Goal: Information Seeking & Learning: Learn about a topic

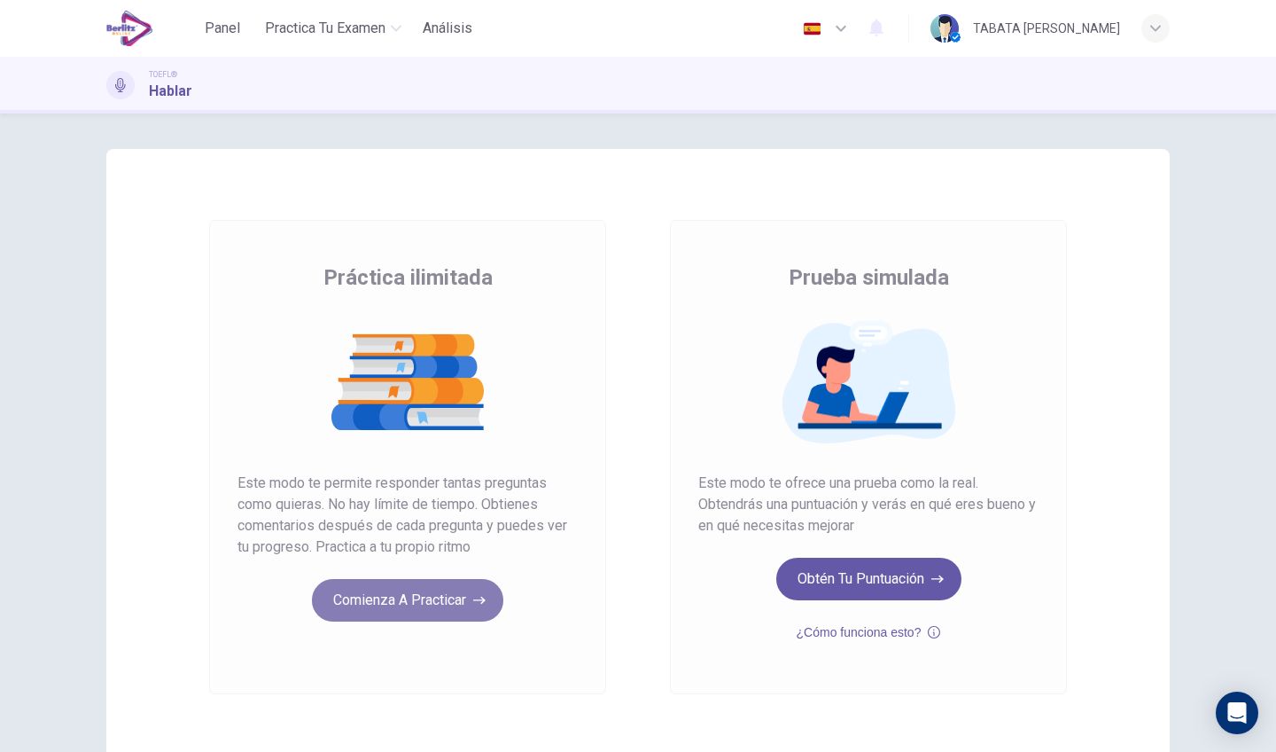
click at [438, 607] on button "Comienza a practicar" at bounding box center [407, 600] width 191 height 43
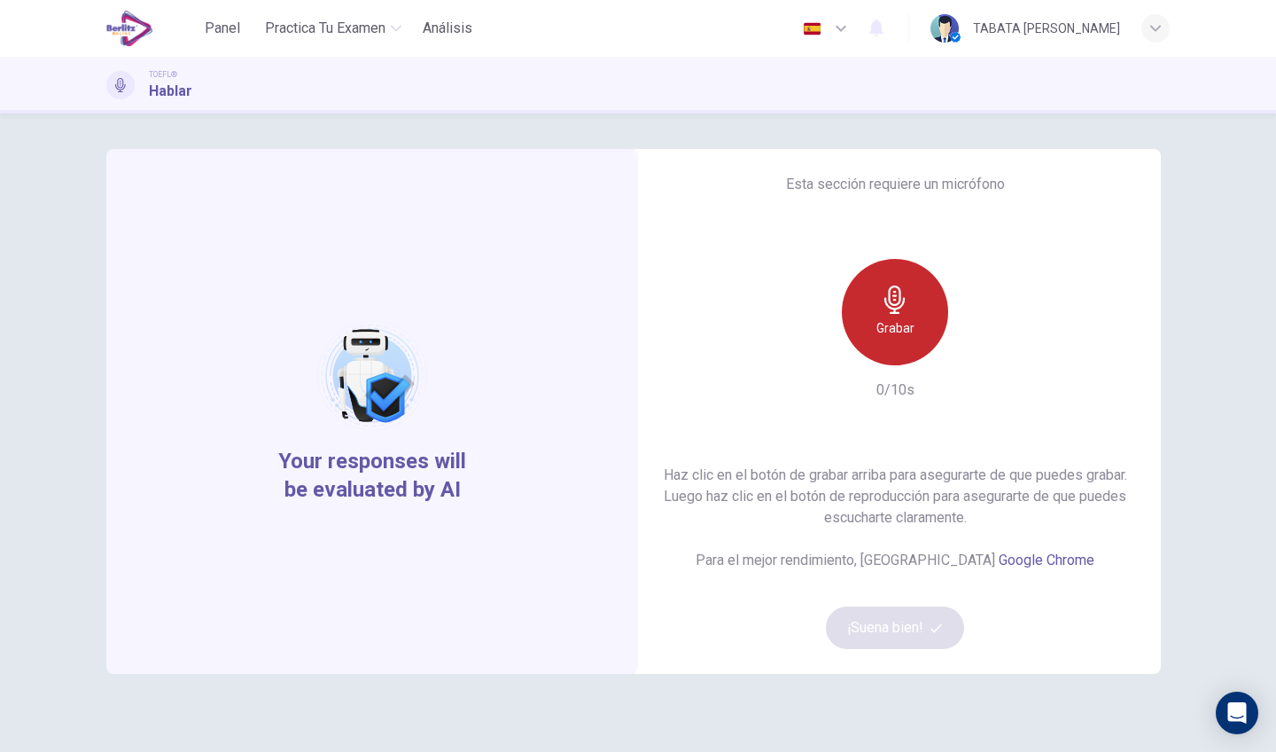
click at [907, 307] on icon "button" at bounding box center [895, 299] width 28 height 28
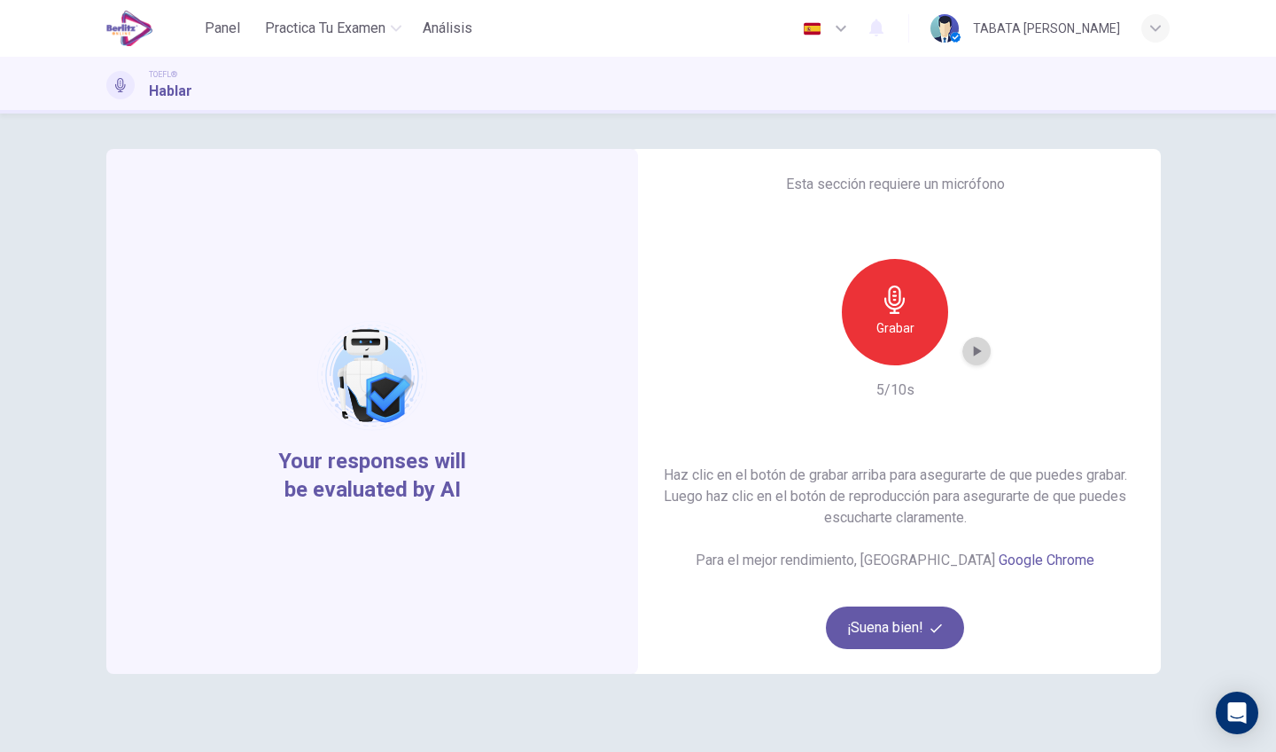
click at [968, 347] on icon "button" at bounding box center [977, 351] width 18 height 18
click at [899, 614] on button "¡Suena bien!" at bounding box center [895, 627] width 138 height 43
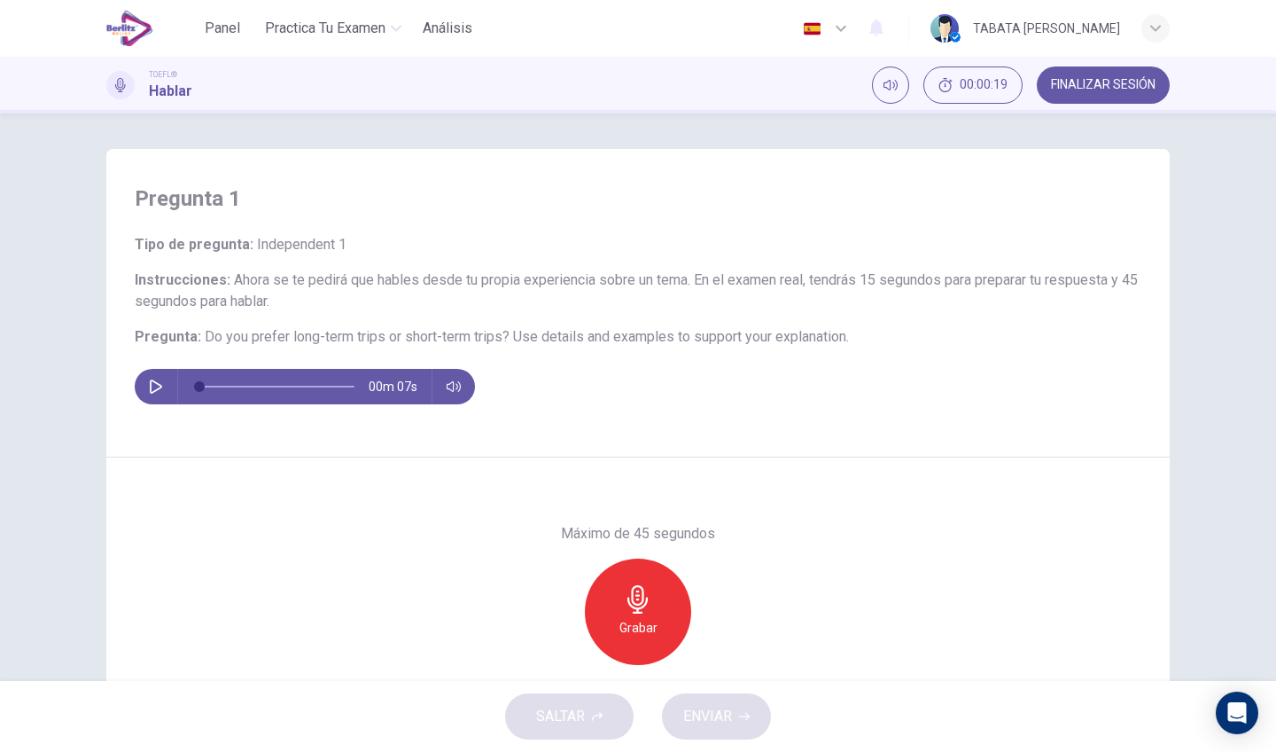
click at [155, 383] on icon "button" at bounding box center [156, 386] width 12 height 14
type input "*"
drag, startPoint x: 377, startPoint y: 343, endPoint x: 300, endPoint y: 344, distance: 77.1
click at [300, 345] on h6 "Pregunta : Do you prefer long-term trips or short-term trips? Use details and e…" at bounding box center [638, 336] width 1007 height 21
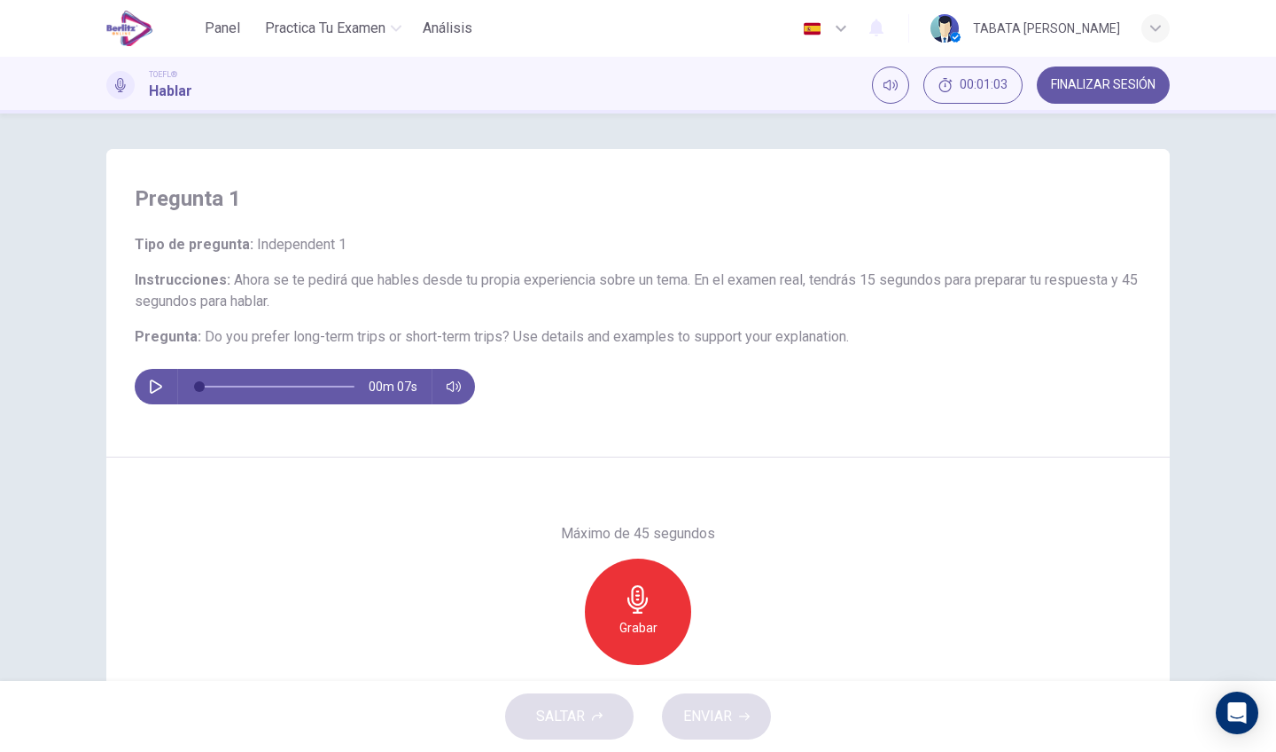
click at [1079, 83] on span "FINALIZAR SESIÓN" at bounding box center [1103, 85] width 105 height 14
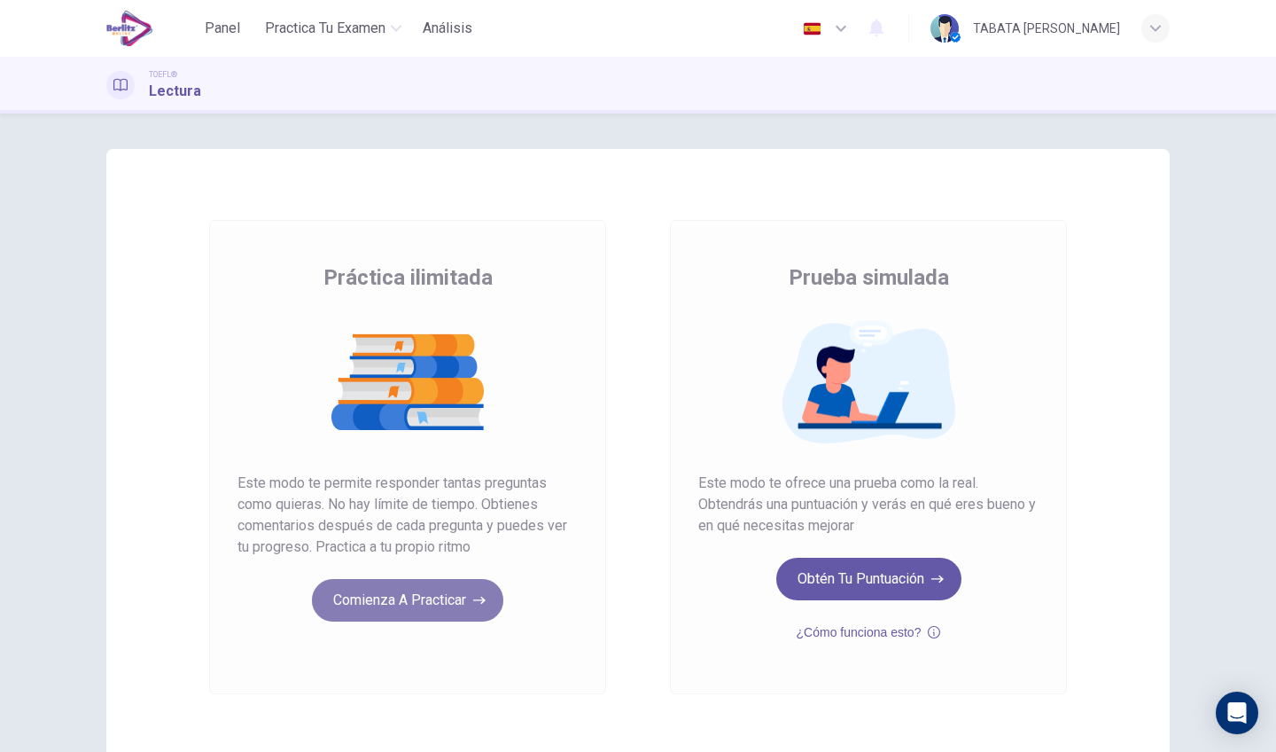
click at [435, 590] on button "Comienza a practicar" at bounding box center [407, 600] width 191 height 43
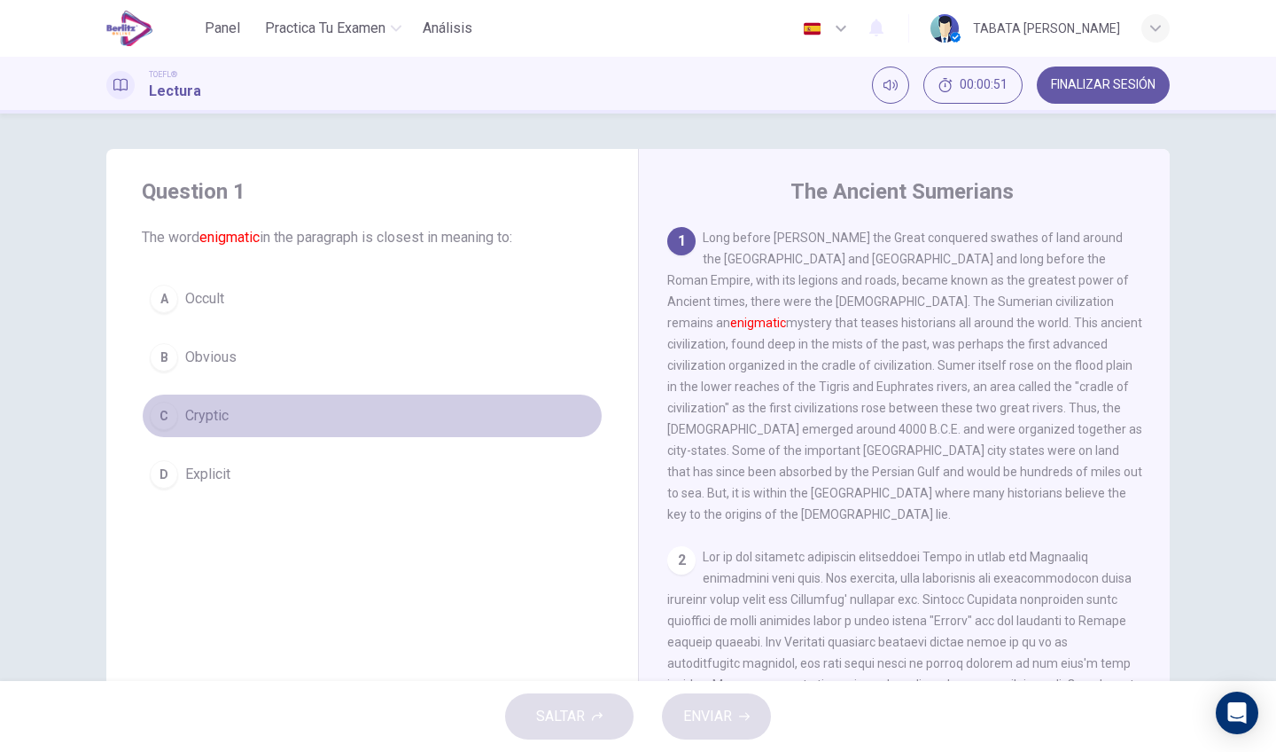
click at [209, 415] on span "Cryptic" at bounding box center [206, 415] width 43 height 21
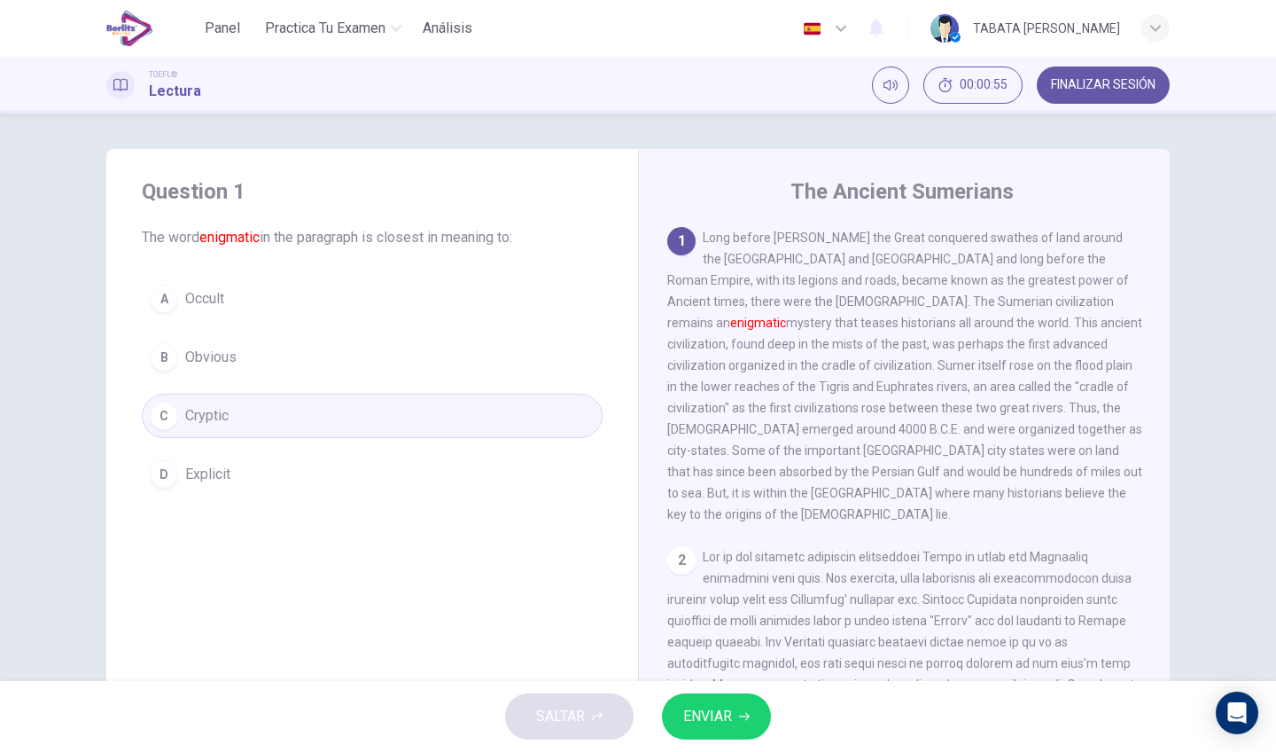
click at [737, 712] on button "ENVIAR" at bounding box center [716, 716] width 109 height 46
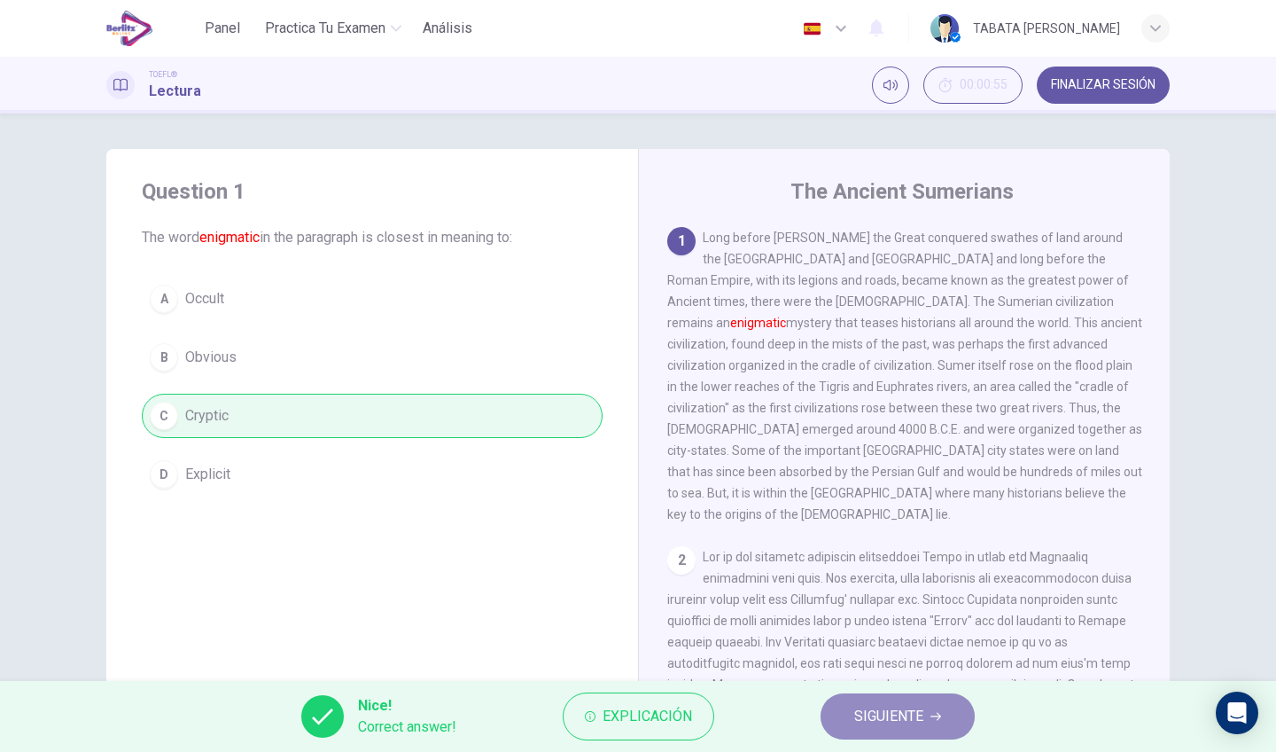
click at [869, 723] on span "SIGUIENTE" at bounding box center [888, 716] width 69 height 25
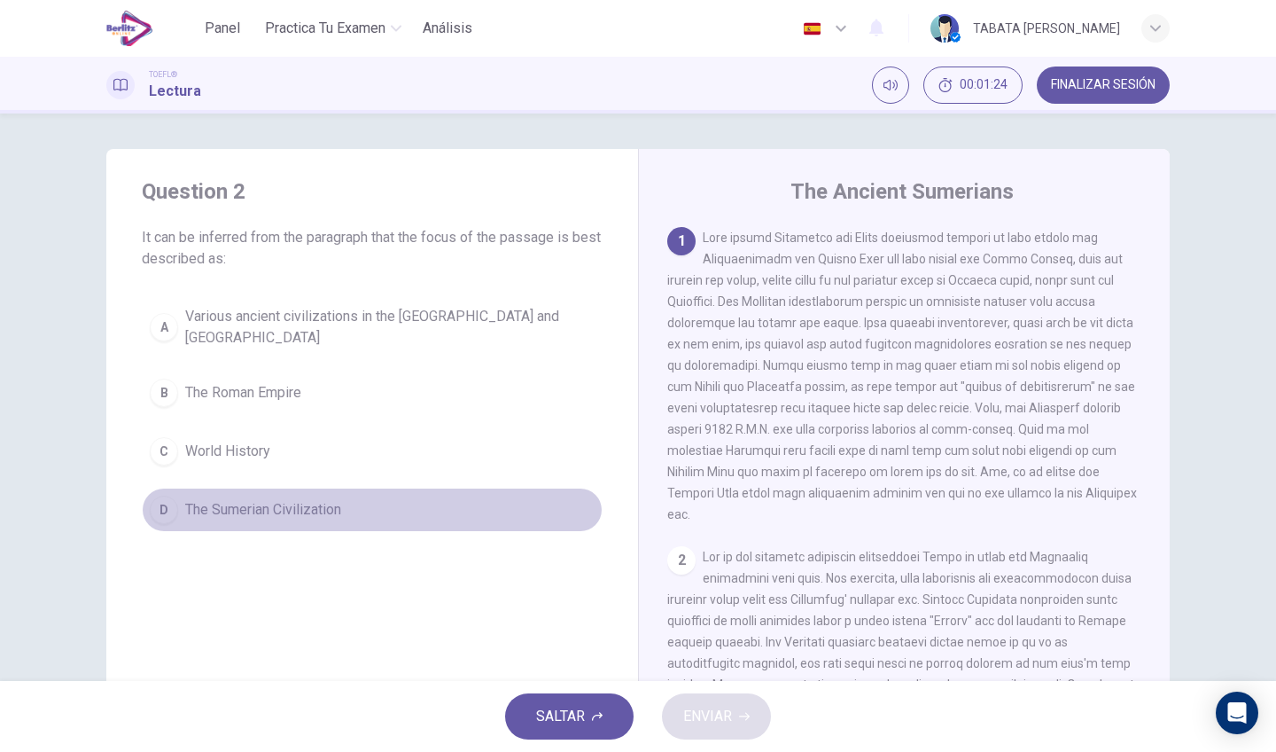
click at [286, 516] on span "The Sumerian Civilization" at bounding box center [263, 509] width 156 height 21
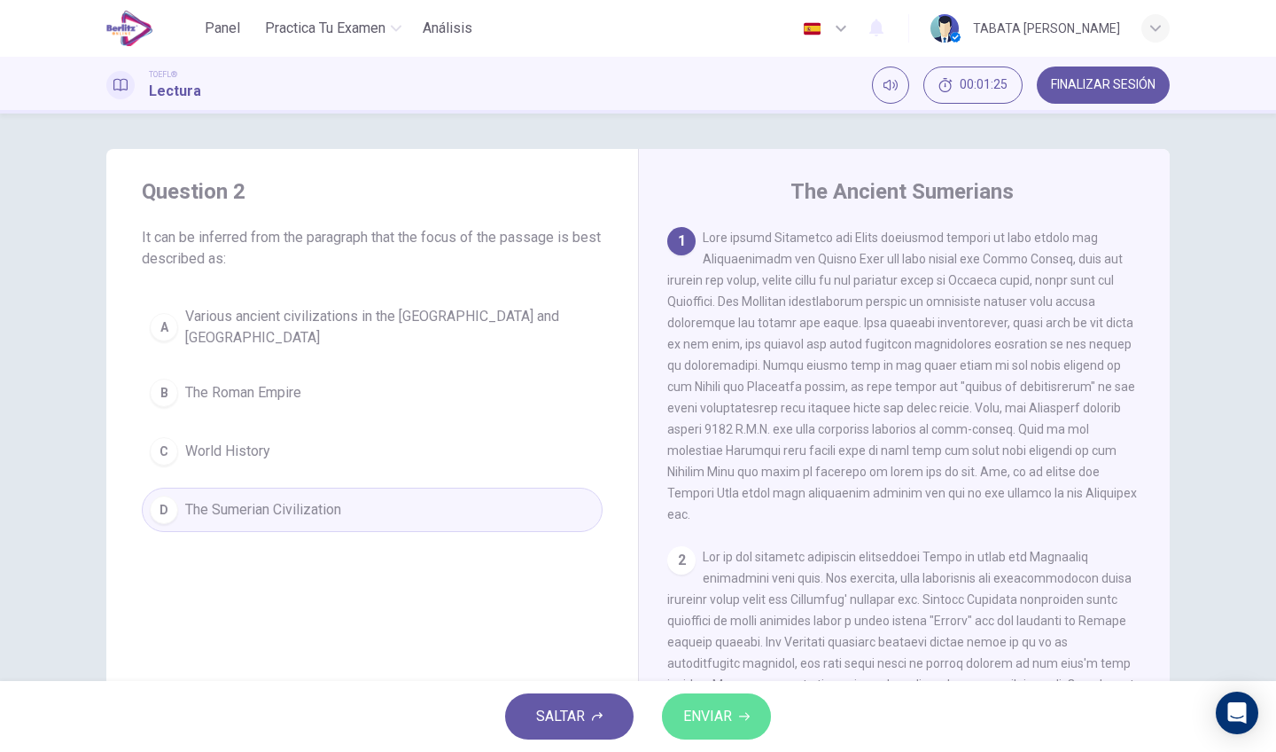
click at [723, 700] on button "ENVIAR" at bounding box center [716, 716] width 109 height 46
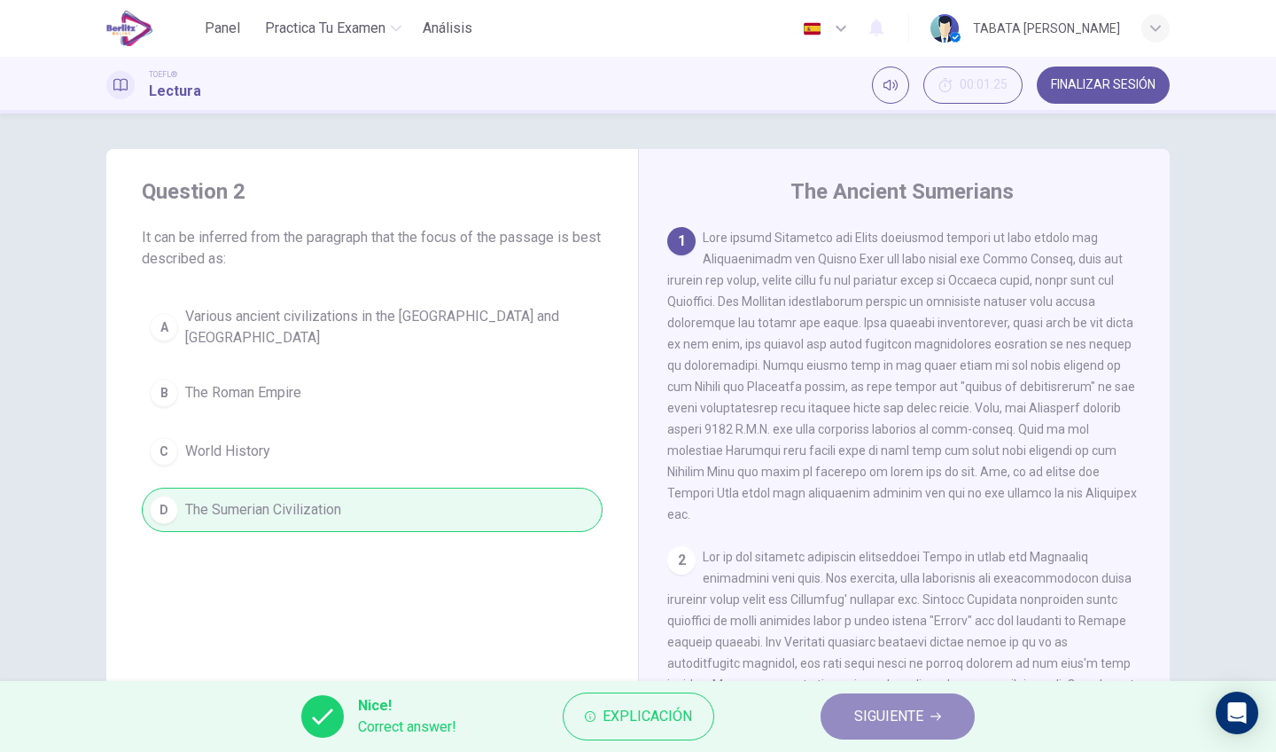
click at [869, 716] on span "SIGUIENTE" at bounding box center [888, 716] width 69 height 25
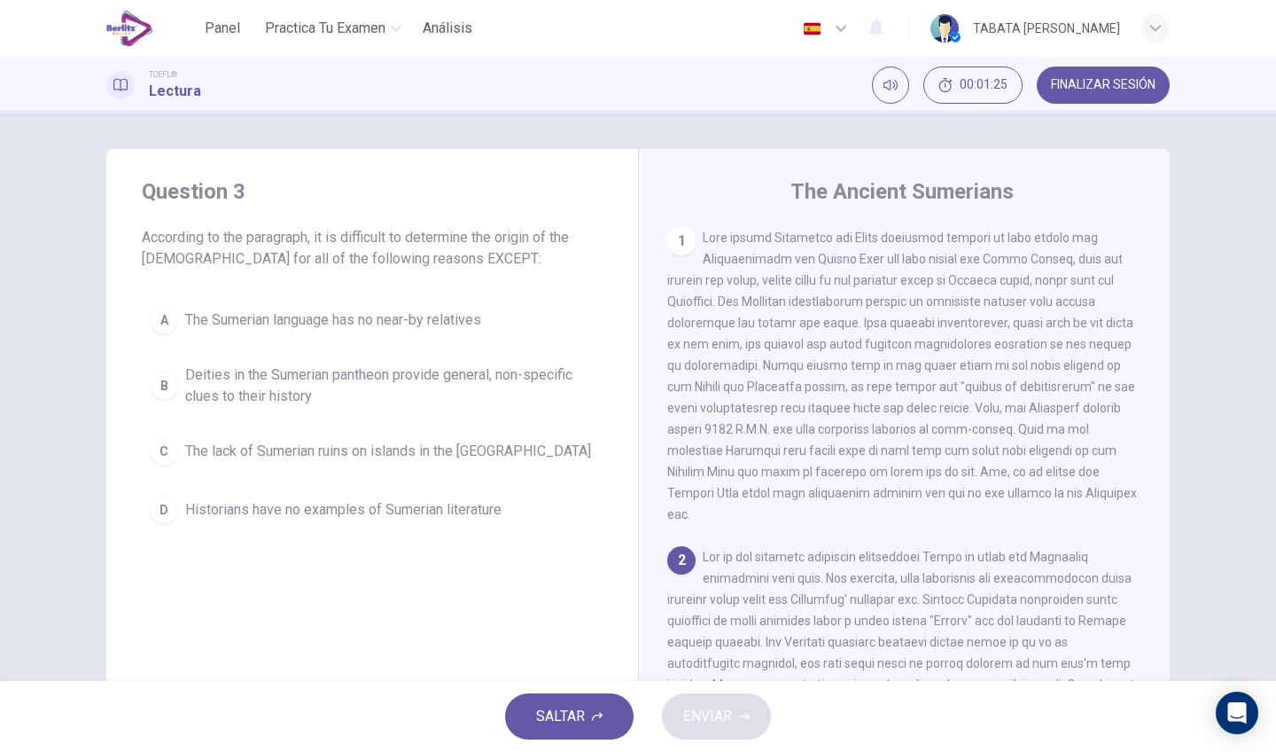
scroll to position [284, 0]
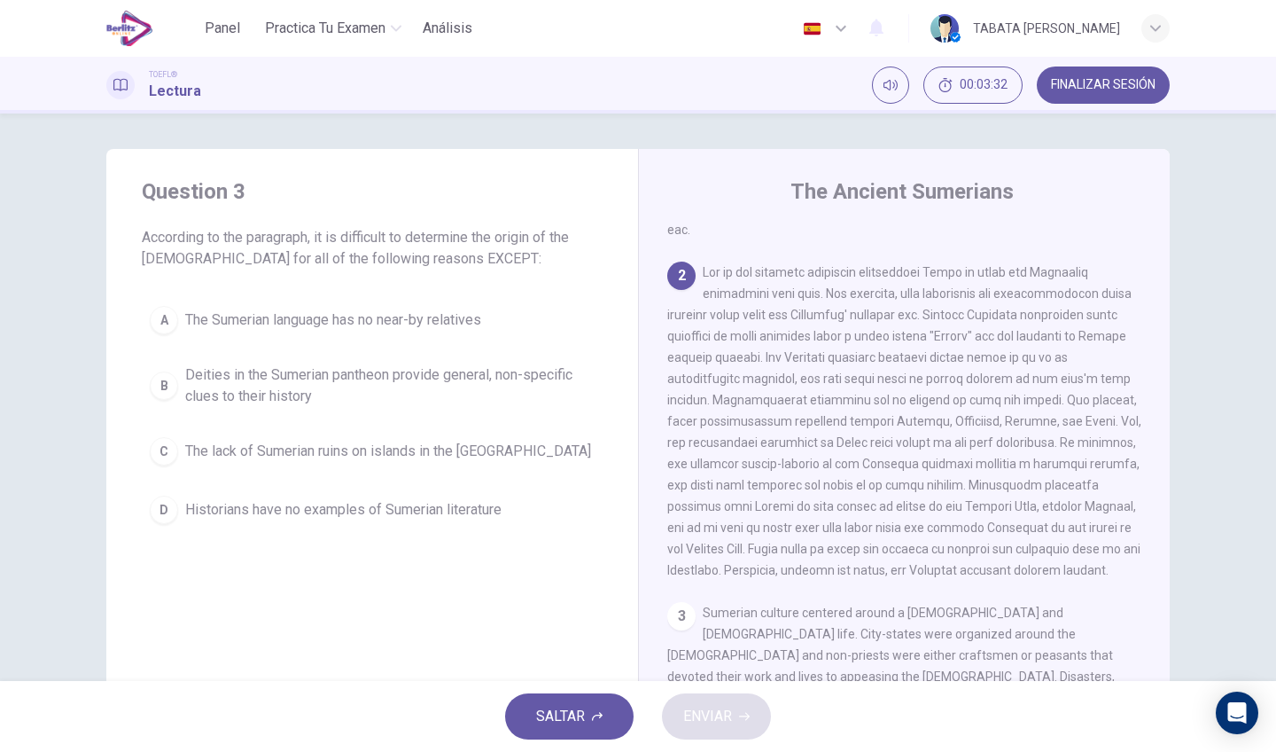
click at [463, 325] on span "The Sumerian language has no near-by relatives" at bounding box center [333, 319] width 296 height 21
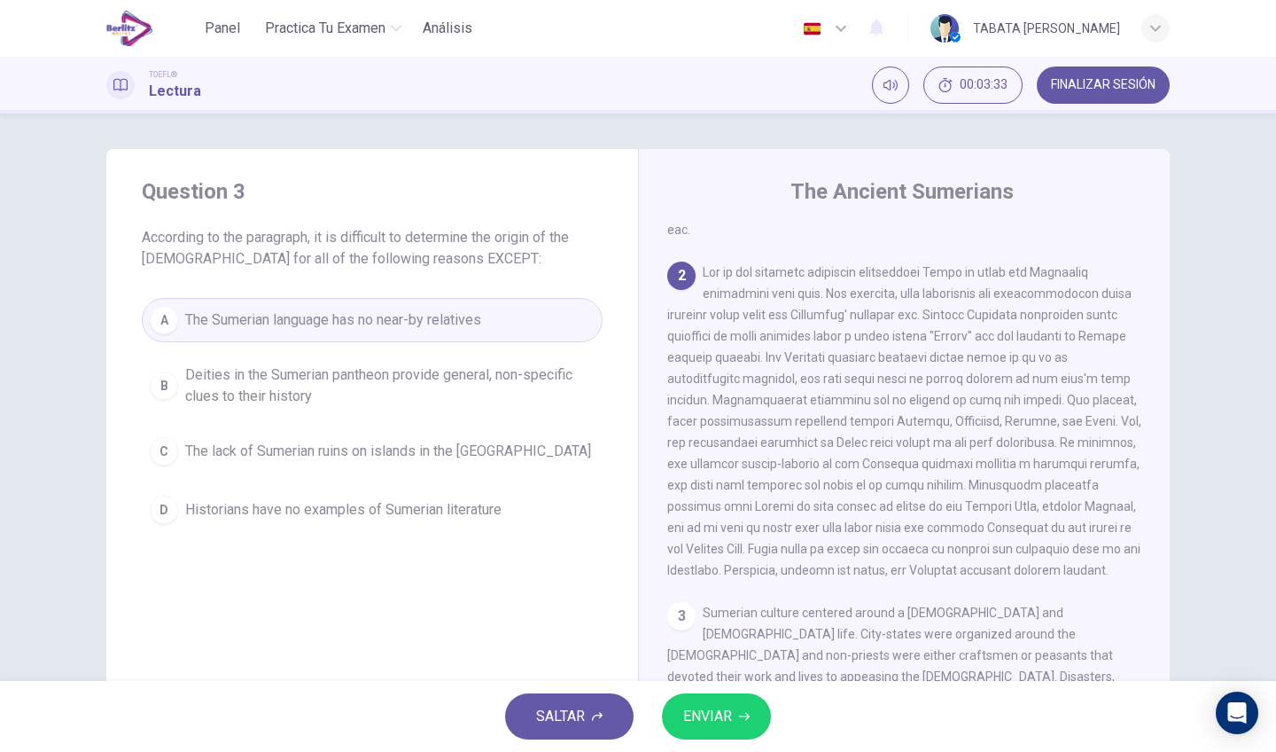
click at [741, 722] on button "ENVIAR" at bounding box center [716, 716] width 109 height 46
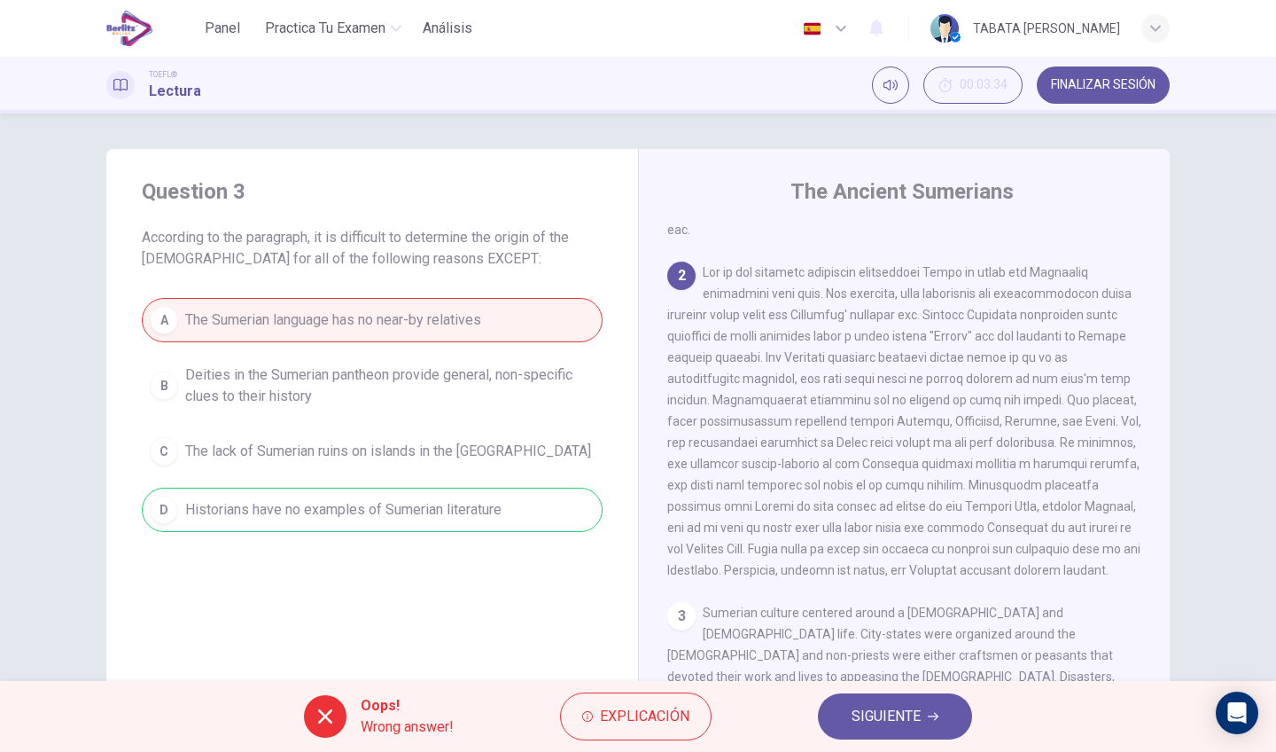
click at [833, 714] on button "SIGUIENTE" at bounding box center [895, 716] width 154 height 46
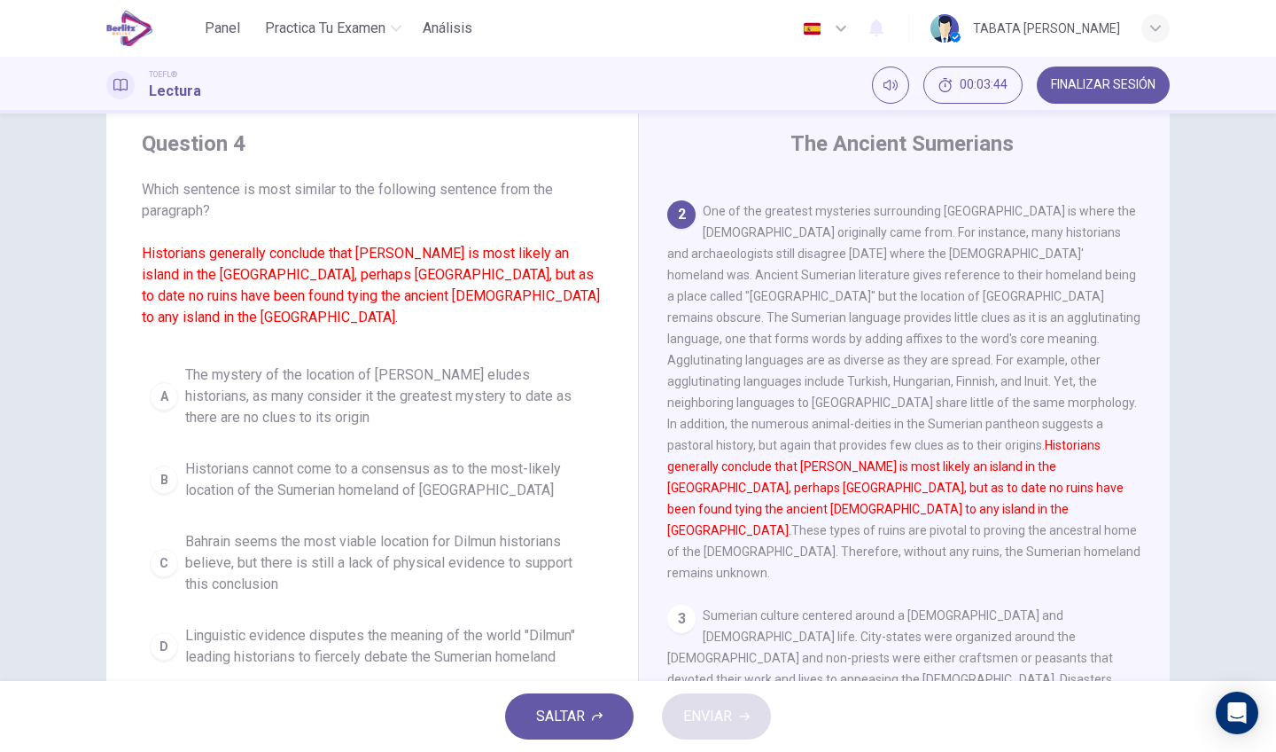
scroll to position [55, 0]
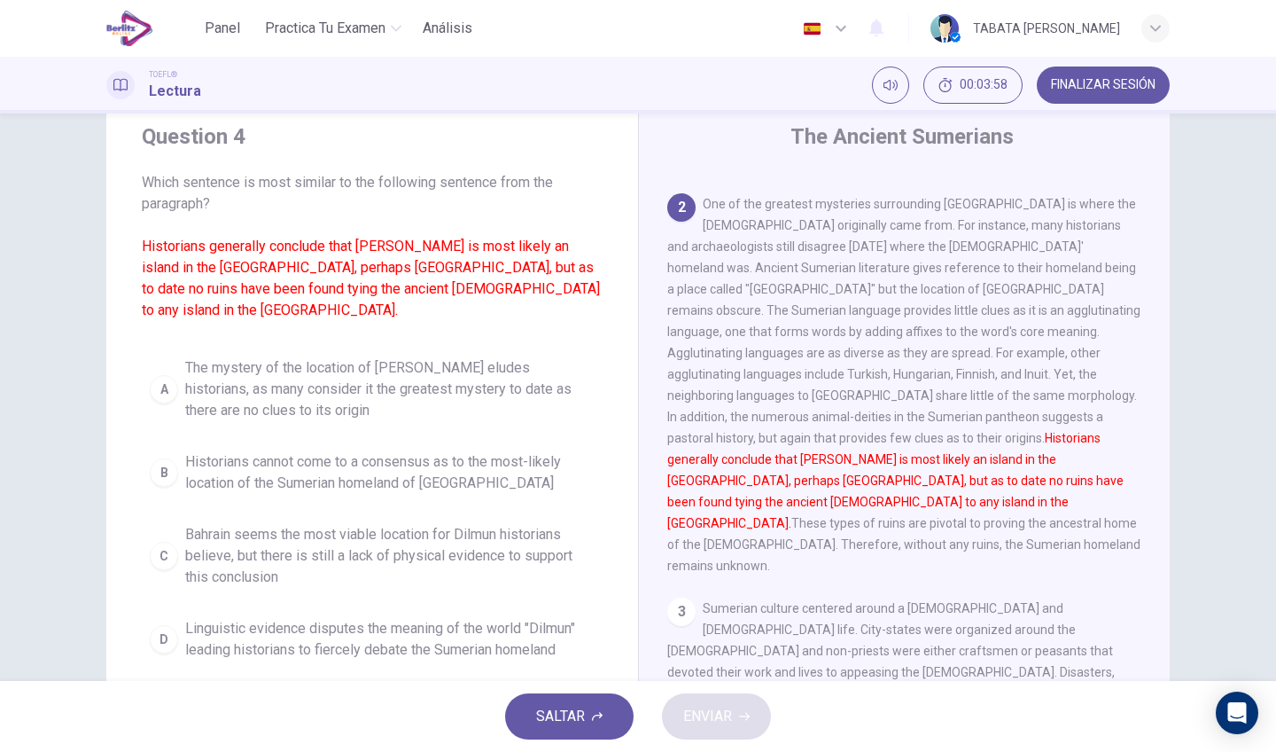
click at [487, 404] on button "A The mystery of the location of Dilmun eludes historians, as many consider it …" at bounding box center [372, 389] width 461 height 80
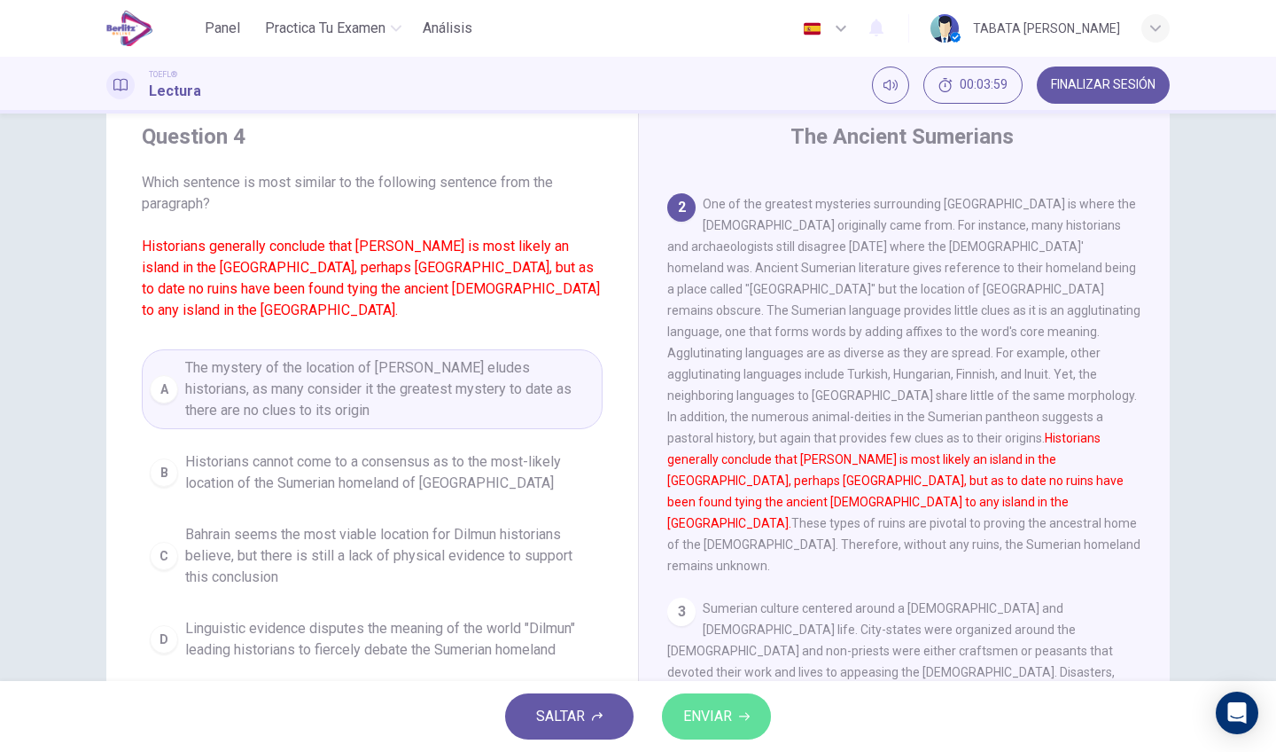
click at [713, 715] on span "ENVIAR" at bounding box center [707, 716] width 49 height 25
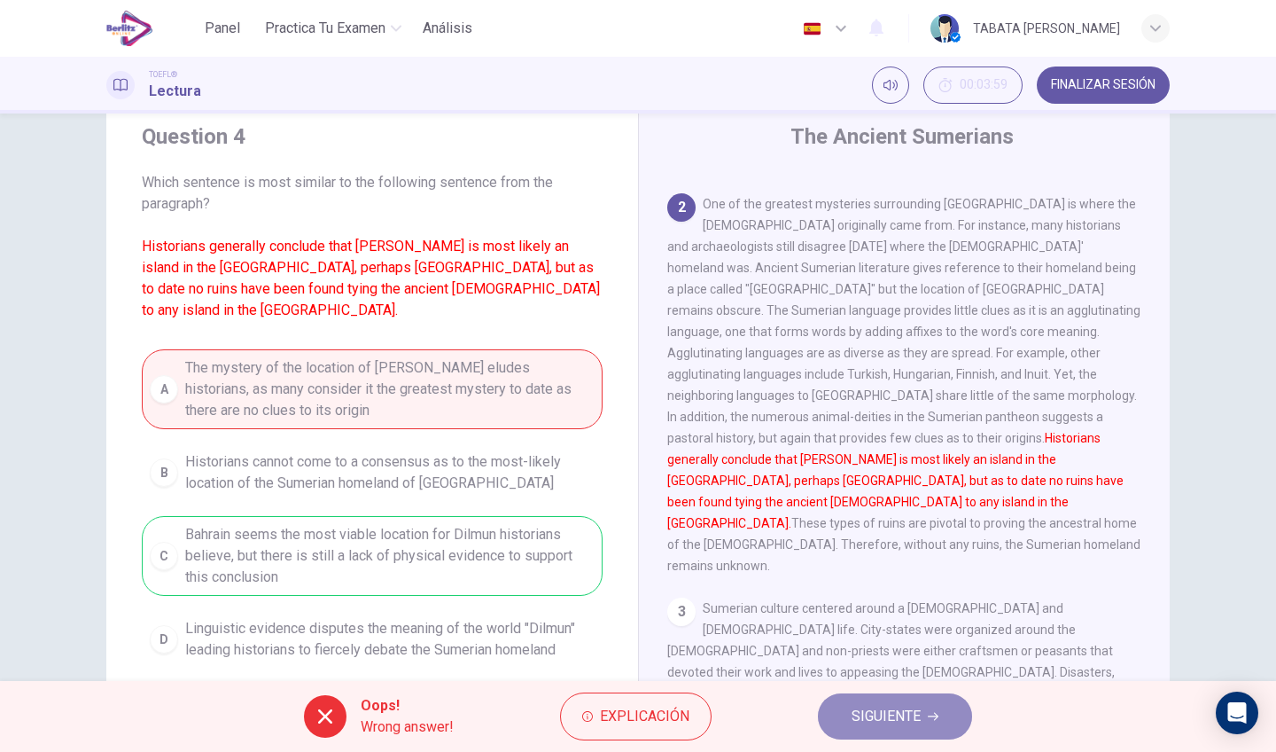
click at [884, 721] on span "SIGUIENTE" at bounding box center [886, 716] width 69 height 25
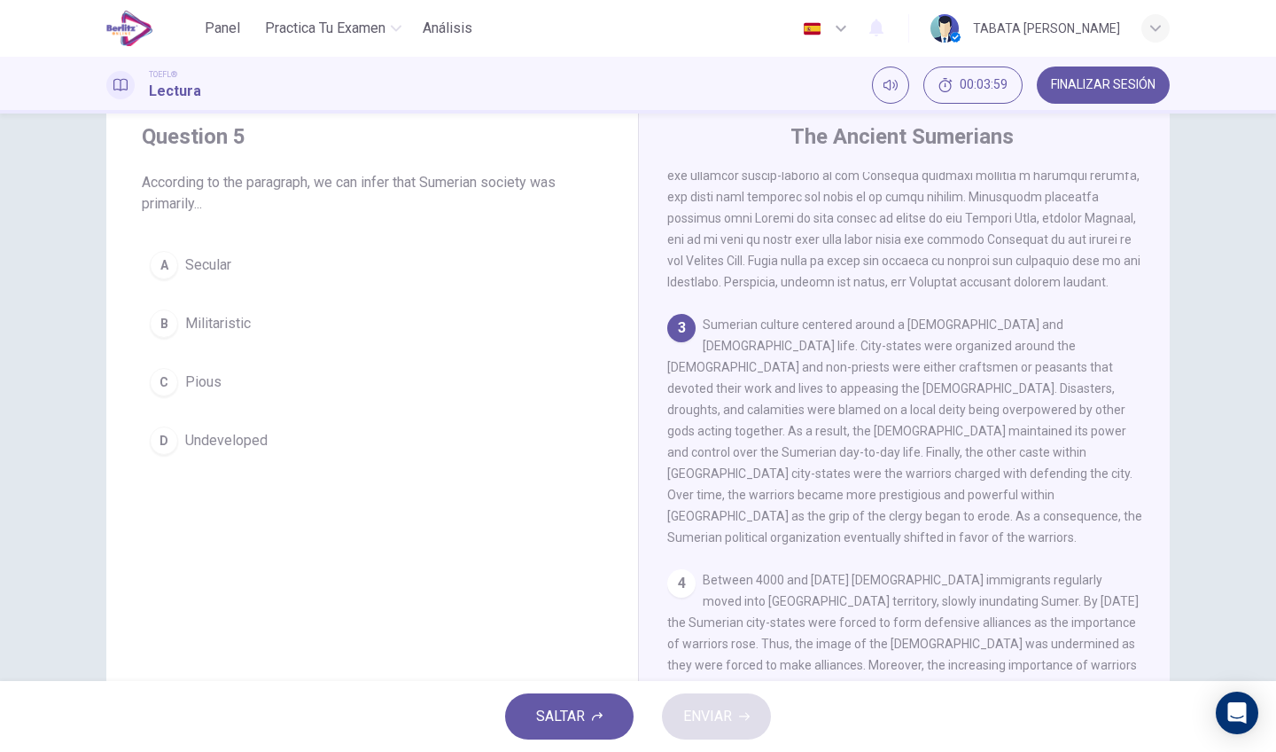
scroll to position [518, 0]
click at [213, 292] on div "A Secular B Militaristic C Pious D Undeveloped" at bounding box center [372, 353] width 461 height 220
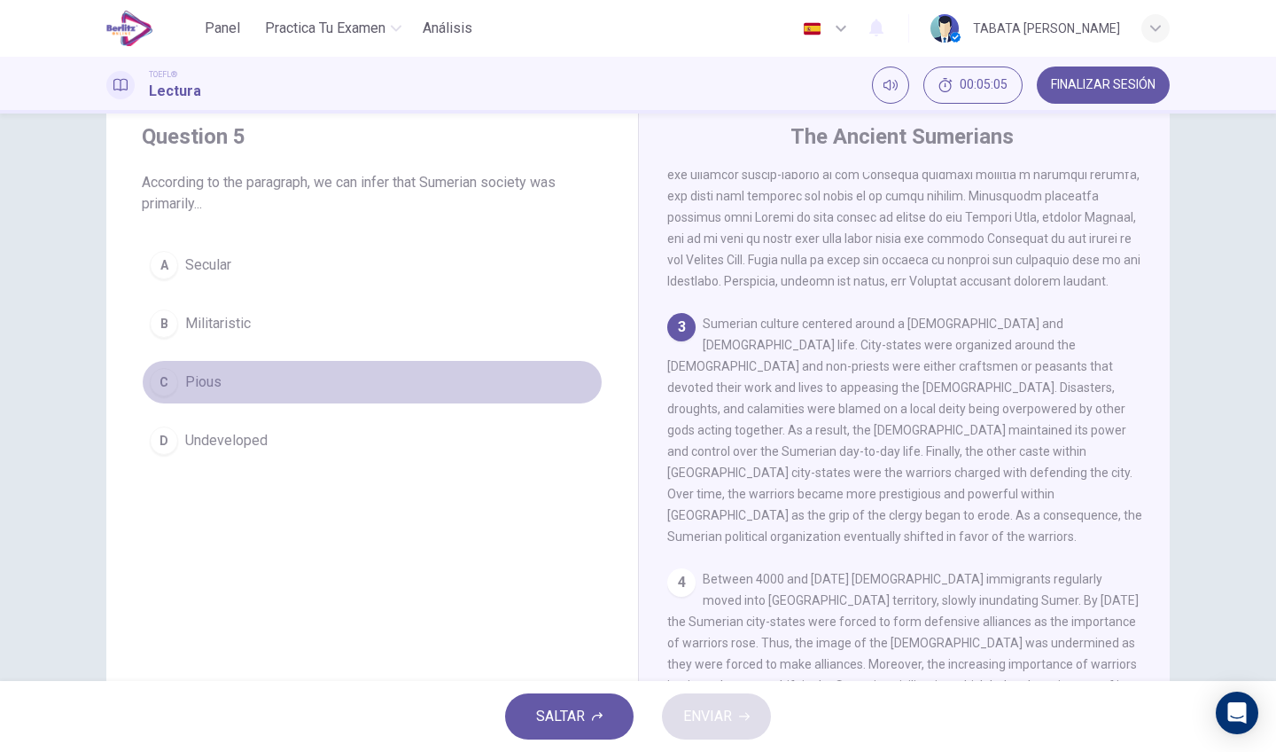
click at [261, 370] on button "C Pious" at bounding box center [372, 382] width 461 height 44
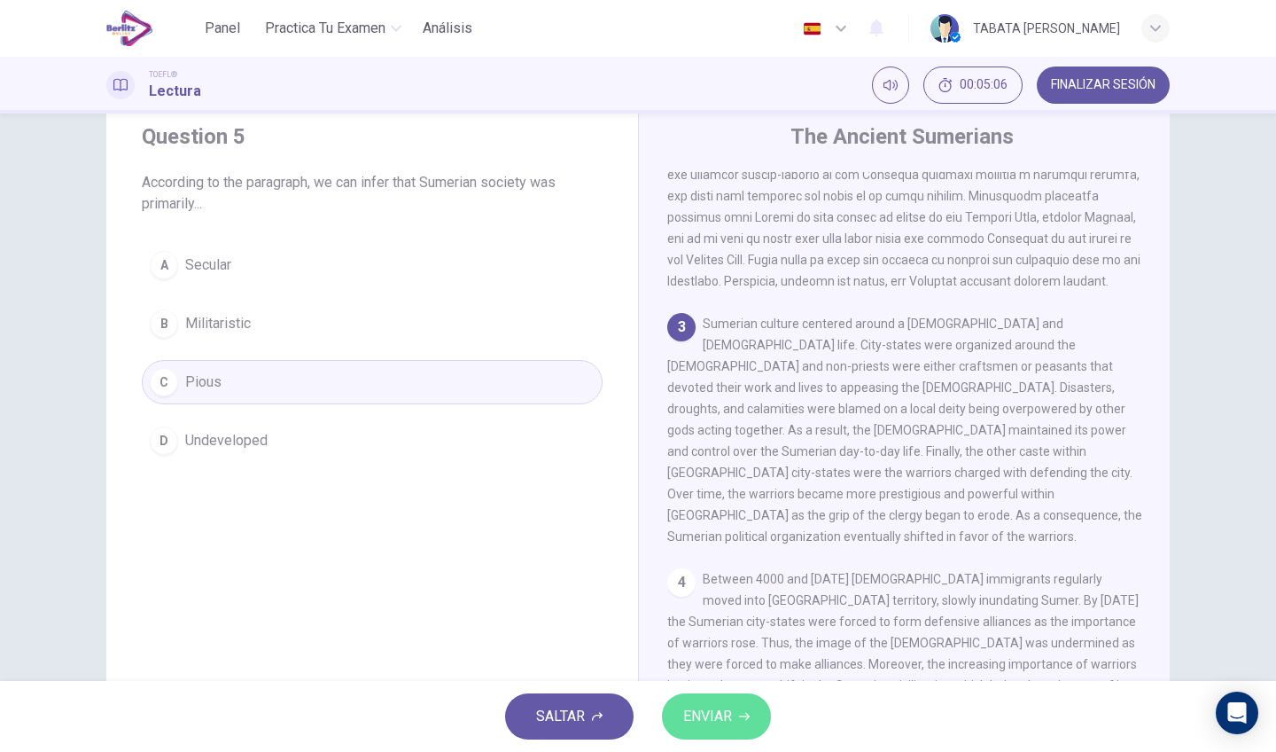
click at [665, 705] on button "ENVIAR" at bounding box center [716, 716] width 109 height 46
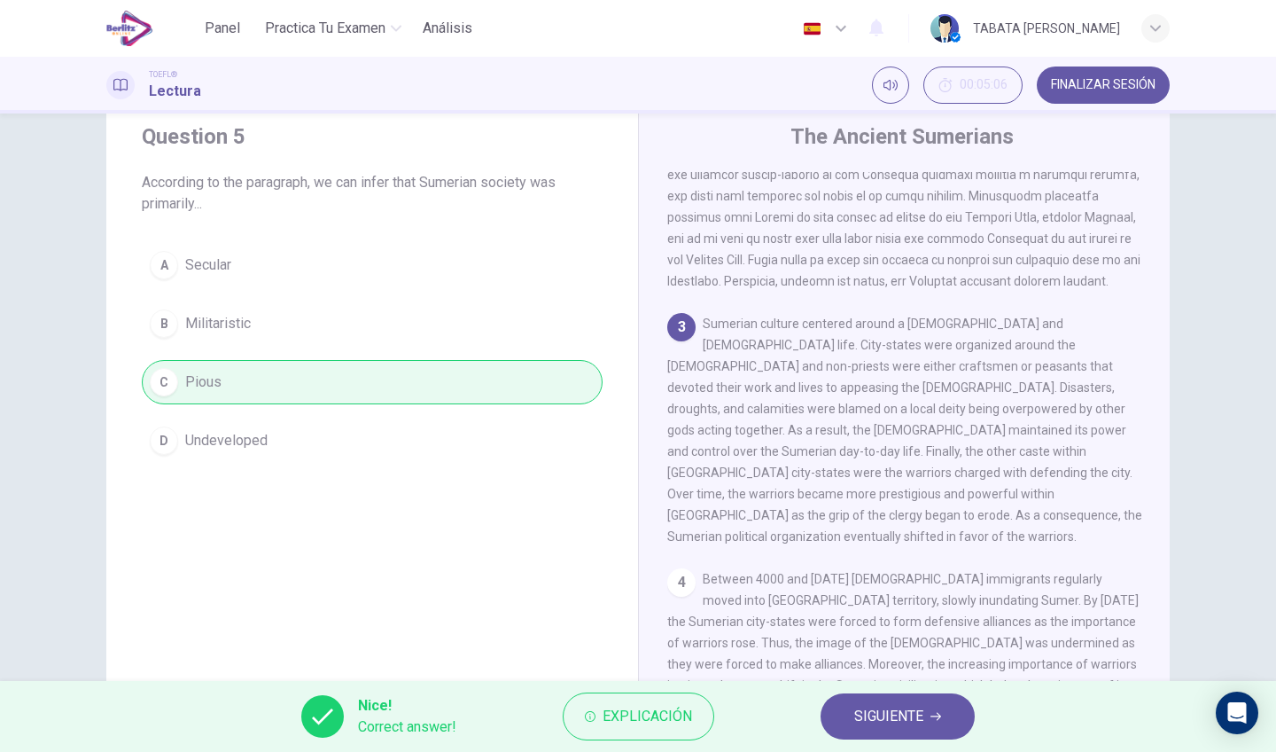
click at [851, 708] on button "SIGUIENTE" at bounding box center [898, 716] width 154 height 46
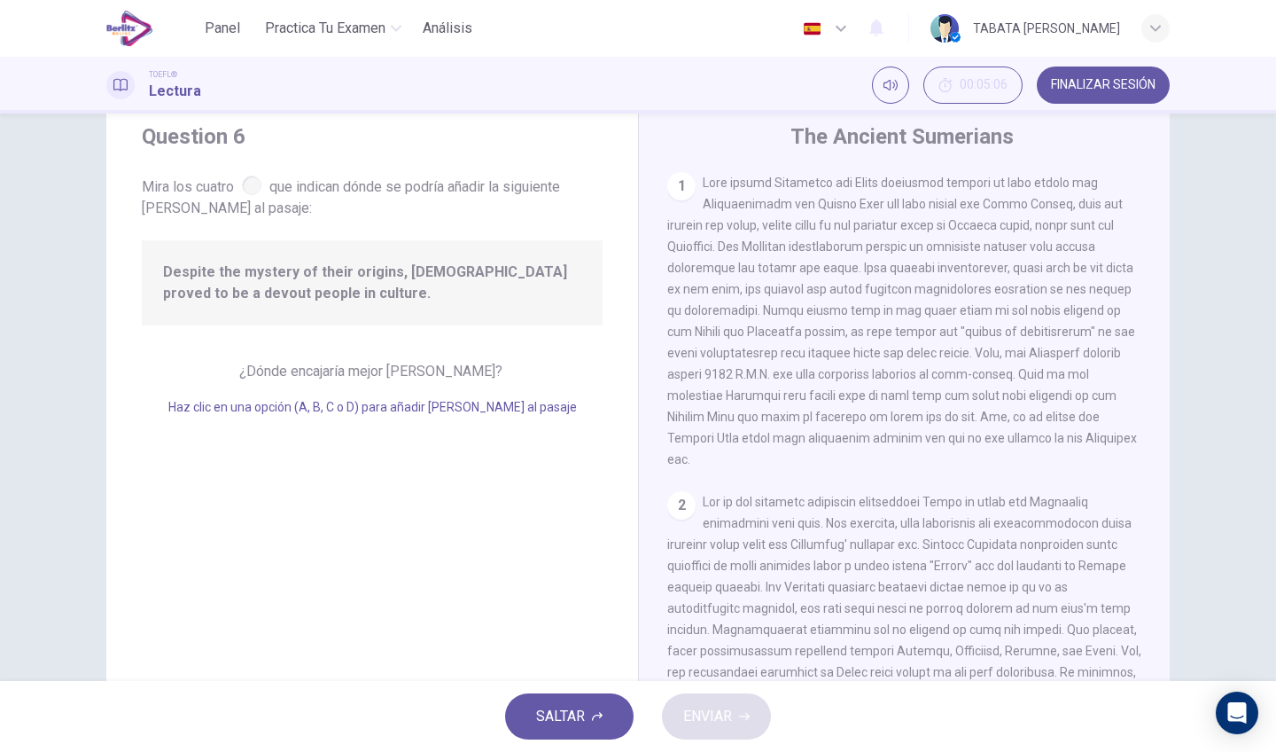
scroll to position [455, 0]
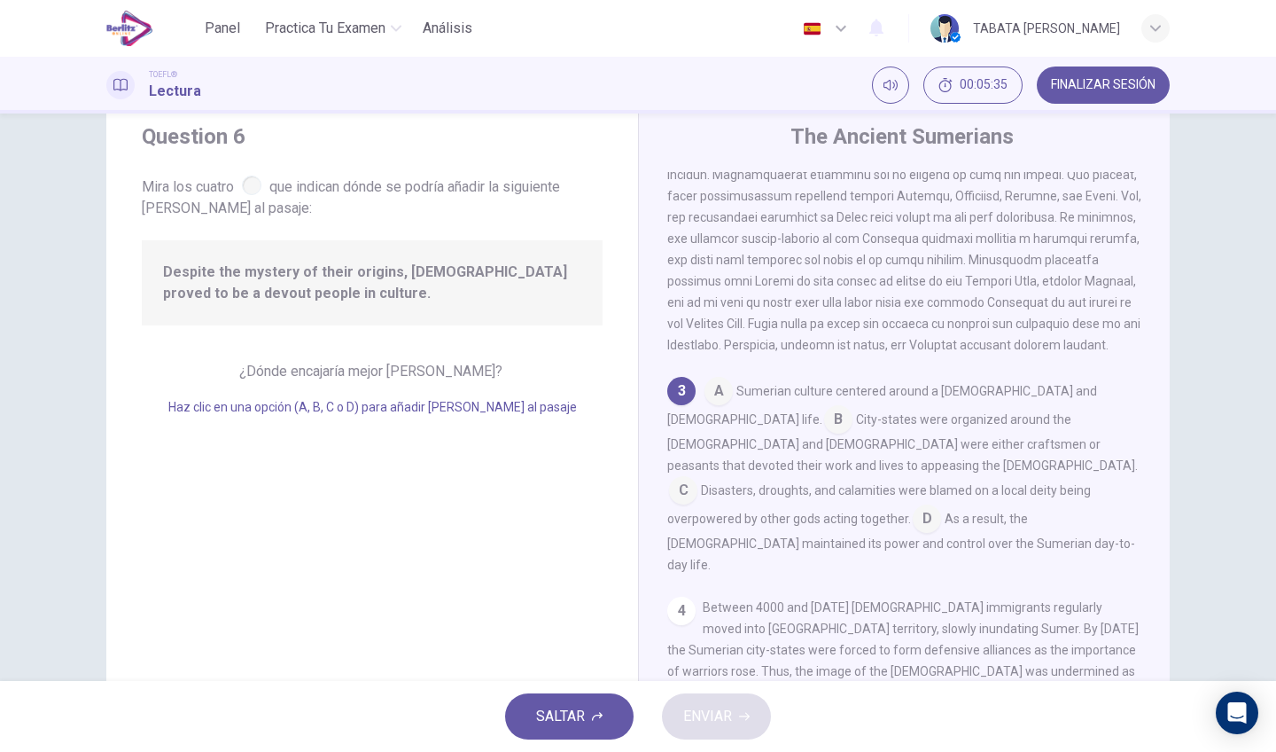
click at [697, 478] on input at bounding box center [683, 492] width 28 height 28
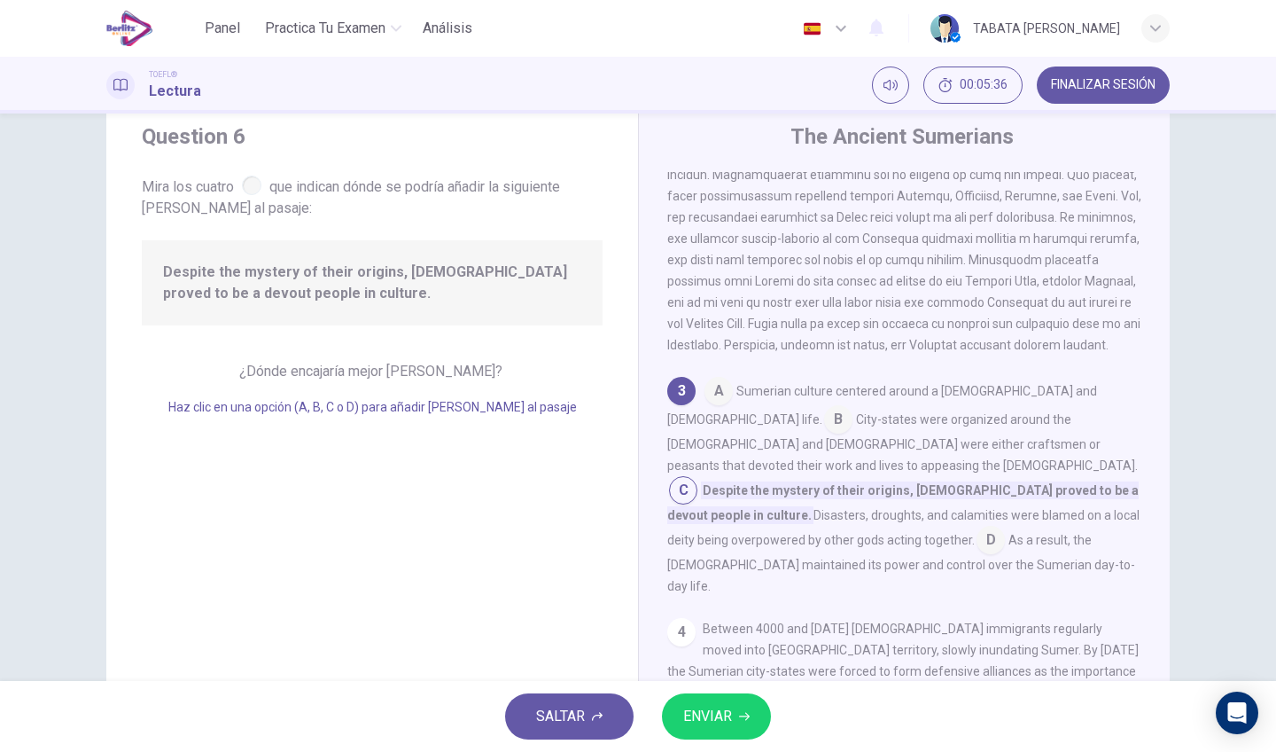
click at [757, 706] on button "ENVIAR" at bounding box center [716, 716] width 109 height 46
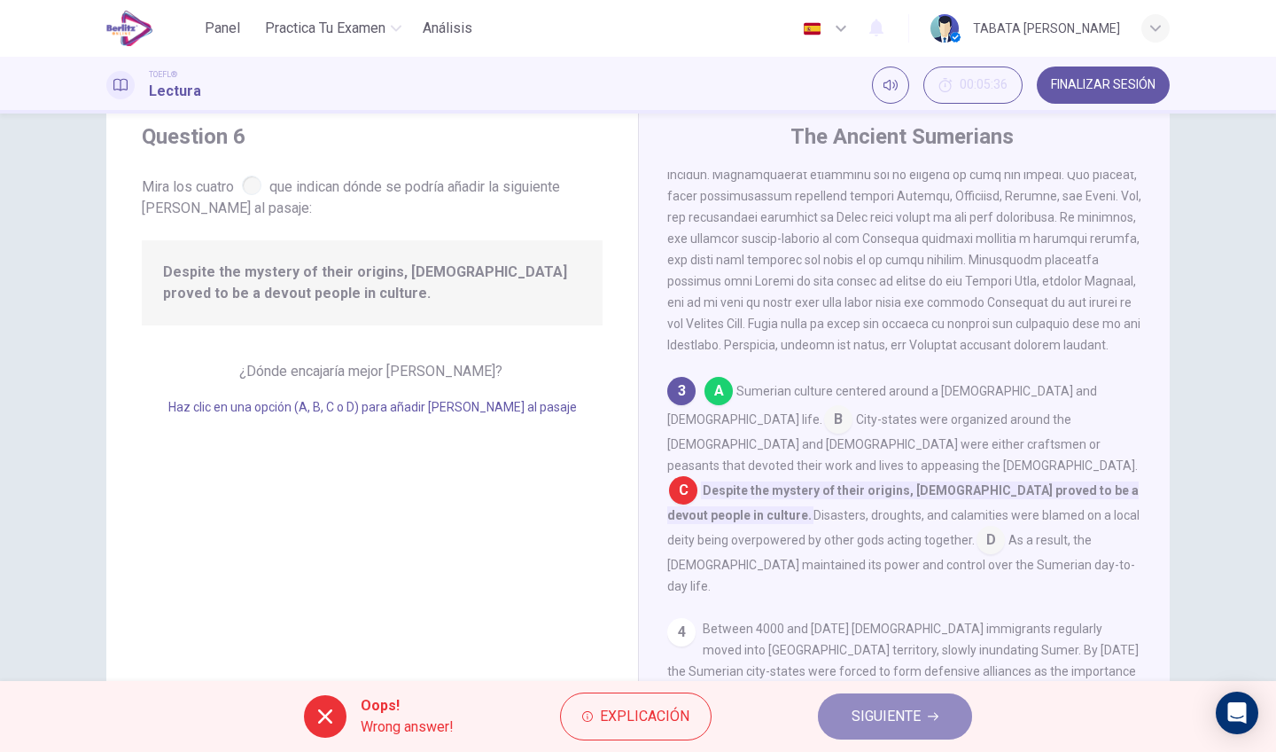
click at [855, 710] on span "SIGUIENTE" at bounding box center [886, 716] width 69 height 25
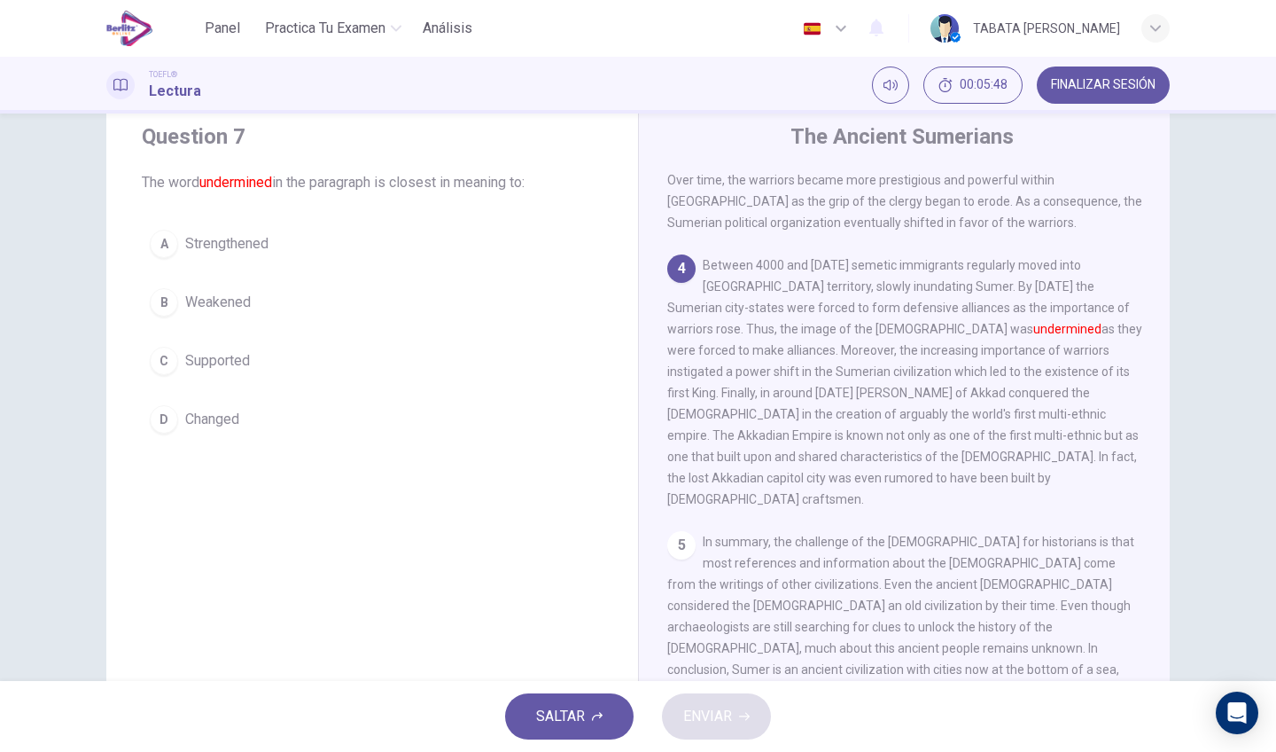
scroll to position [830, 0]
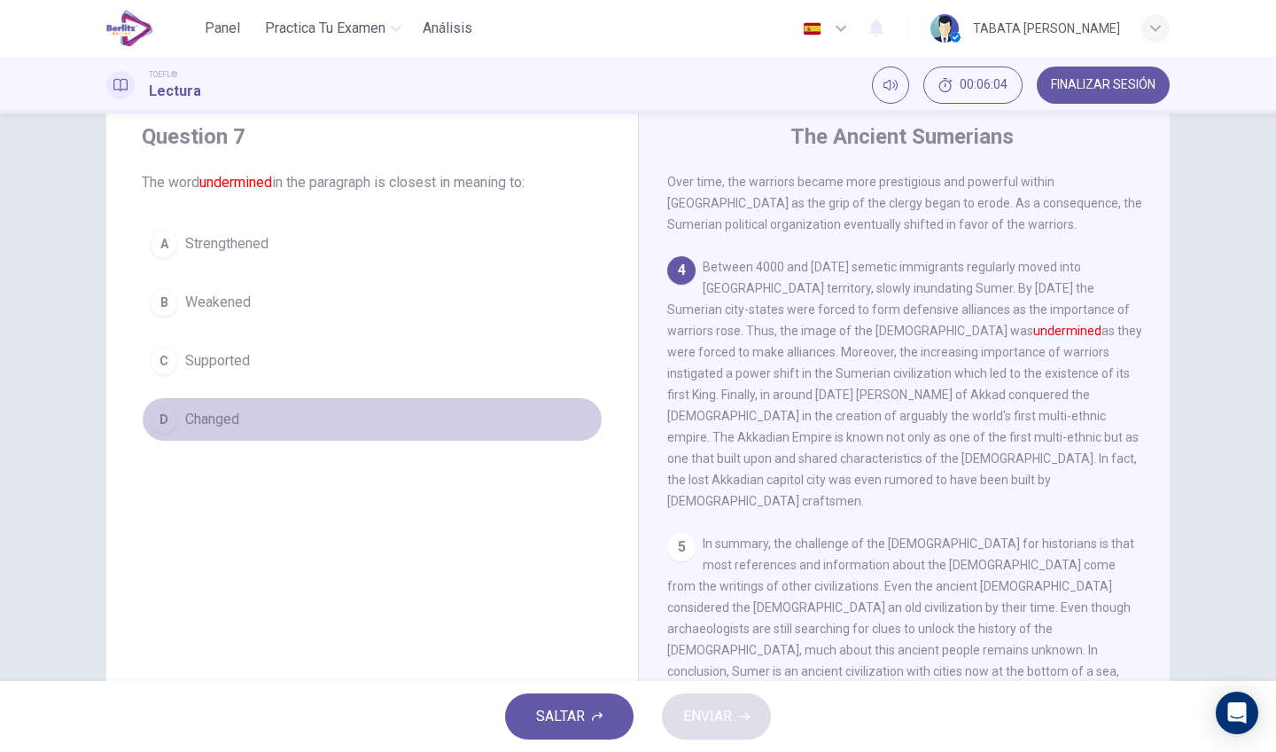
click at [232, 419] on span "Changed" at bounding box center [212, 419] width 54 height 21
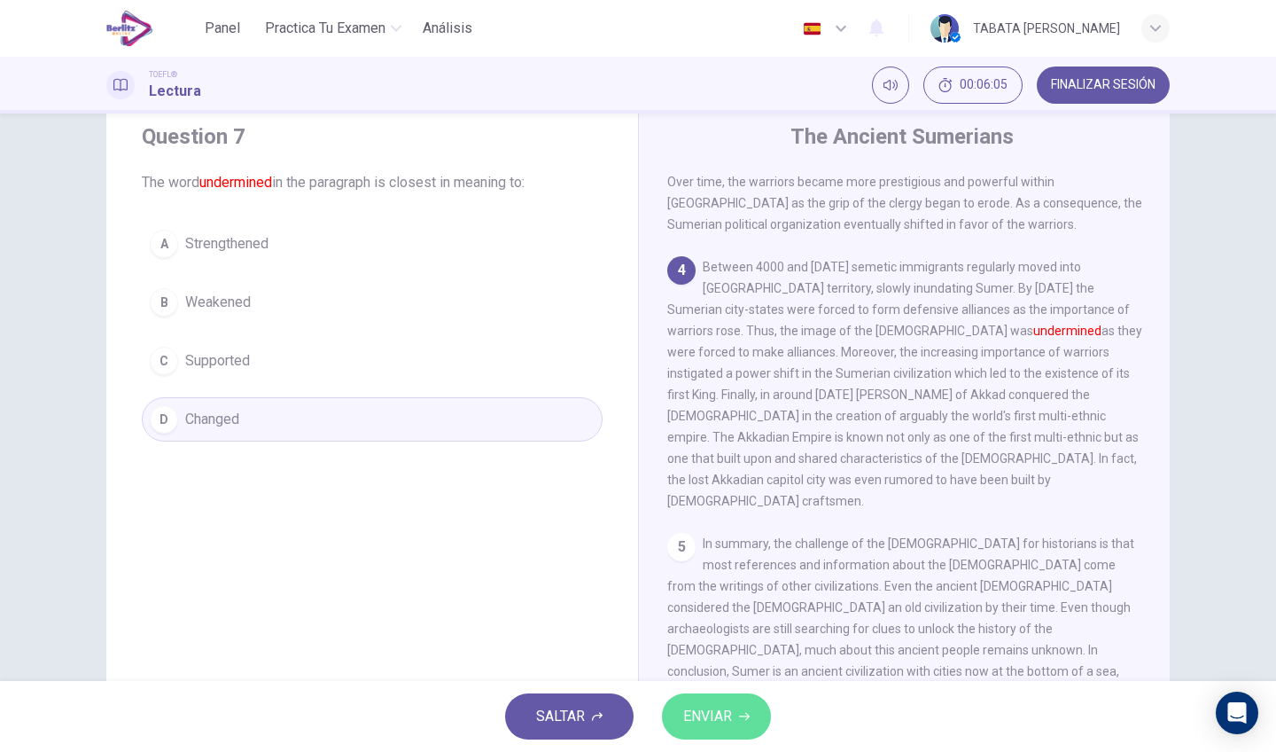
click at [704, 702] on button "ENVIAR" at bounding box center [716, 716] width 109 height 46
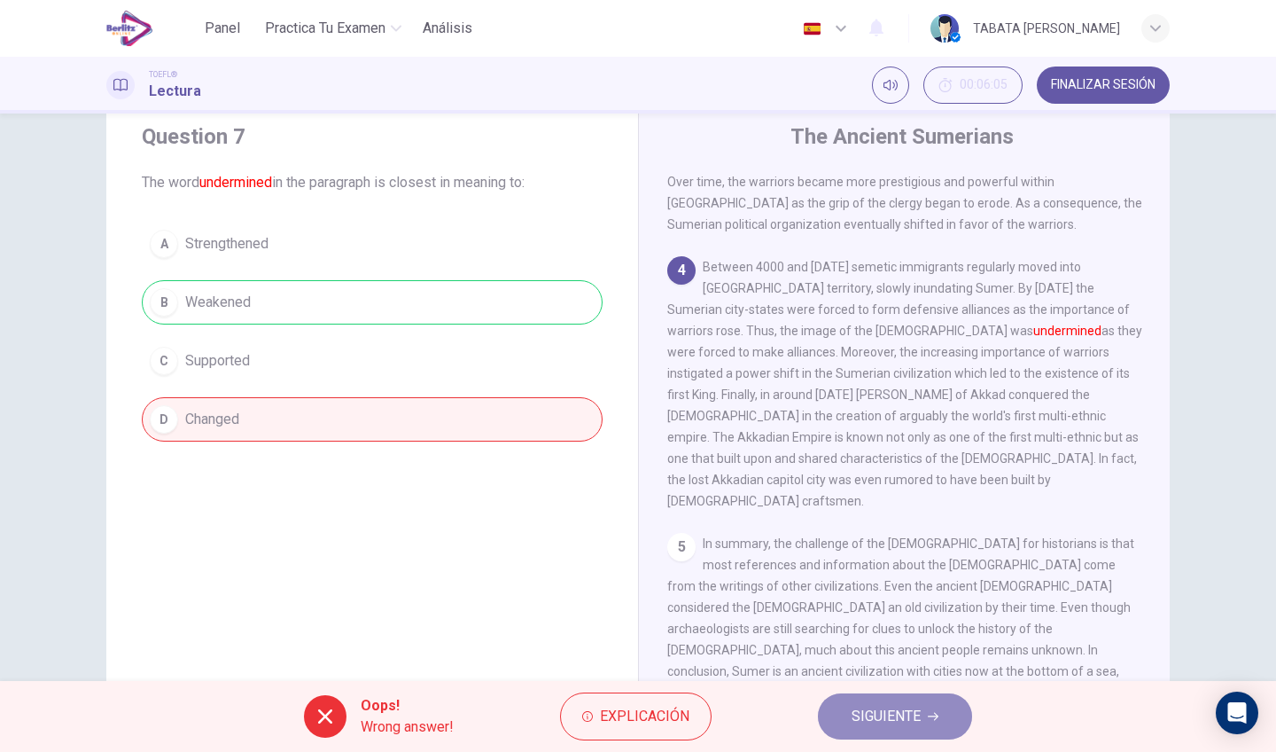
click at [912, 707] on span "SIGUIENTE" at bounding box center [886, 716] width 69 height 25
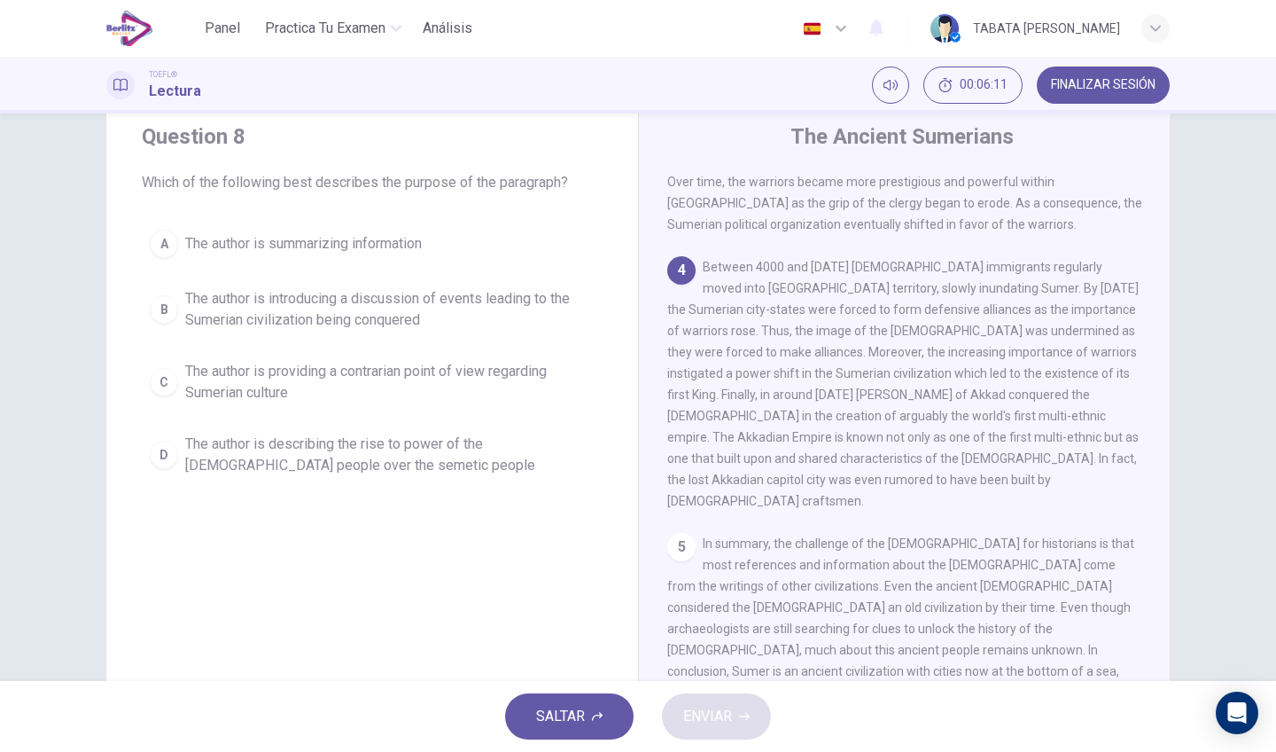
click at [399, 331] on button "B The author is introducing a discussion of events leading to the Sumerian civi…" at bounding box center [372, 309] width 461 height 58
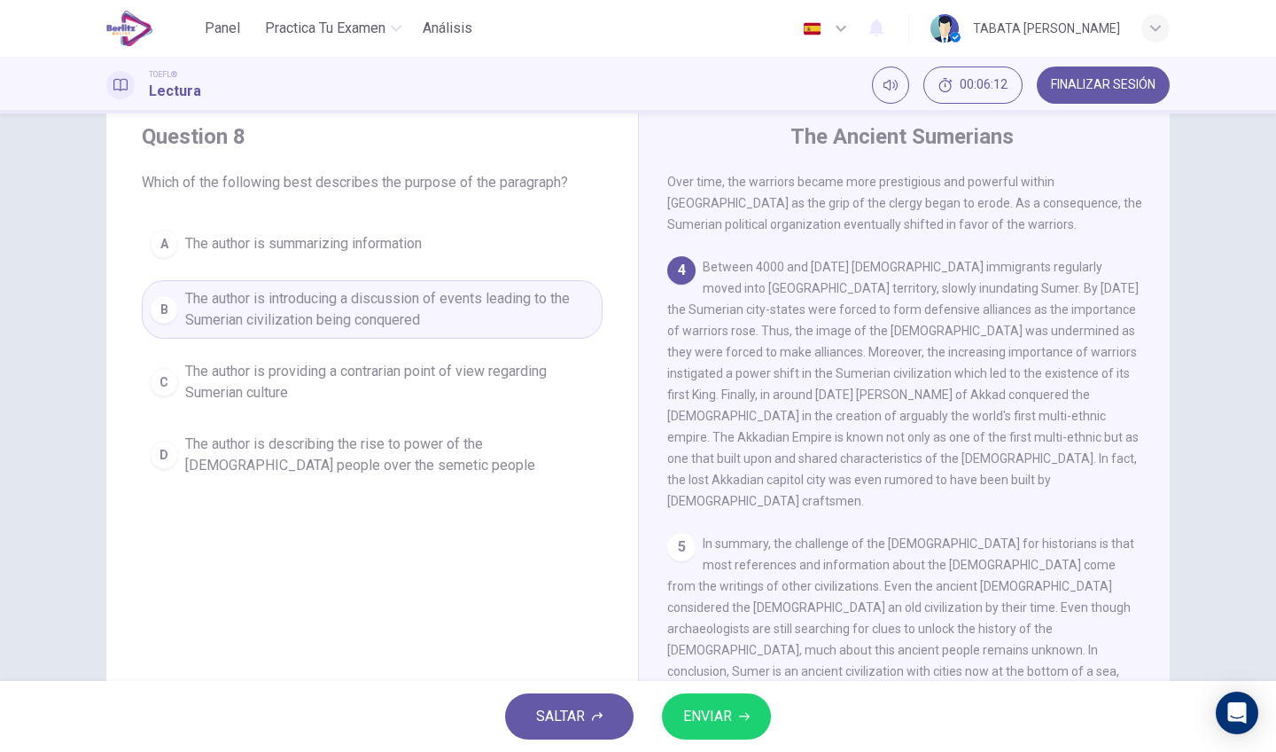
click at [717, 728] on span "ENVIAR" at bounding box center [707, 716] width 49 height 25
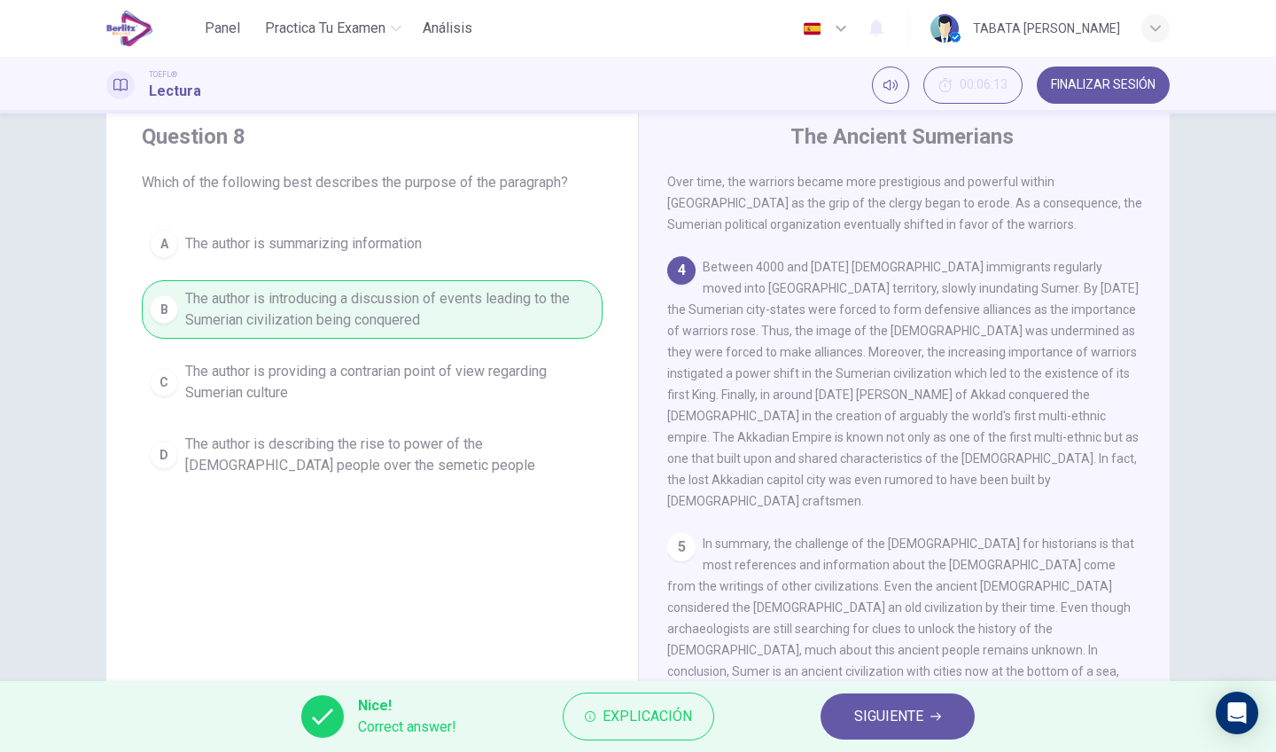
click at [877, 699] on button "SIGUIENTE" at bounding box center [898, 716] width 154 height 46
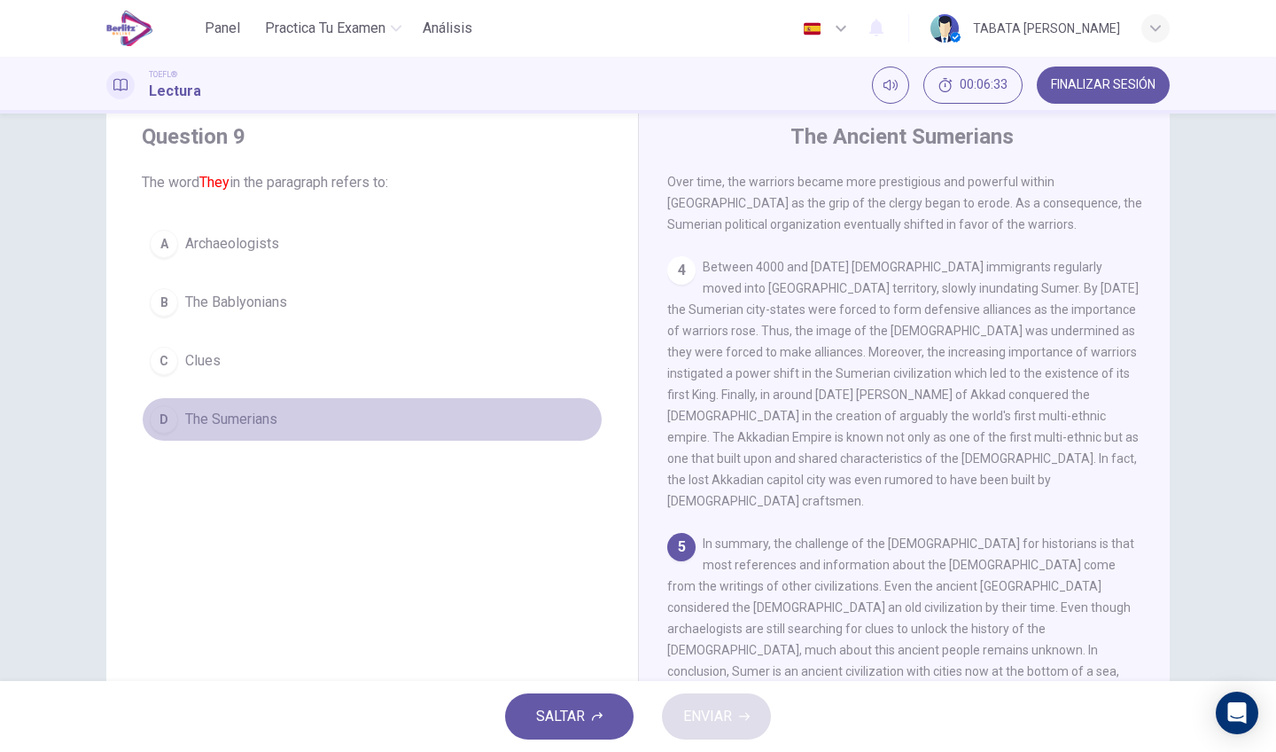
click at [417, 422] on button "D The Sumerians" at bounding box center [372, 419] width 461 height 44
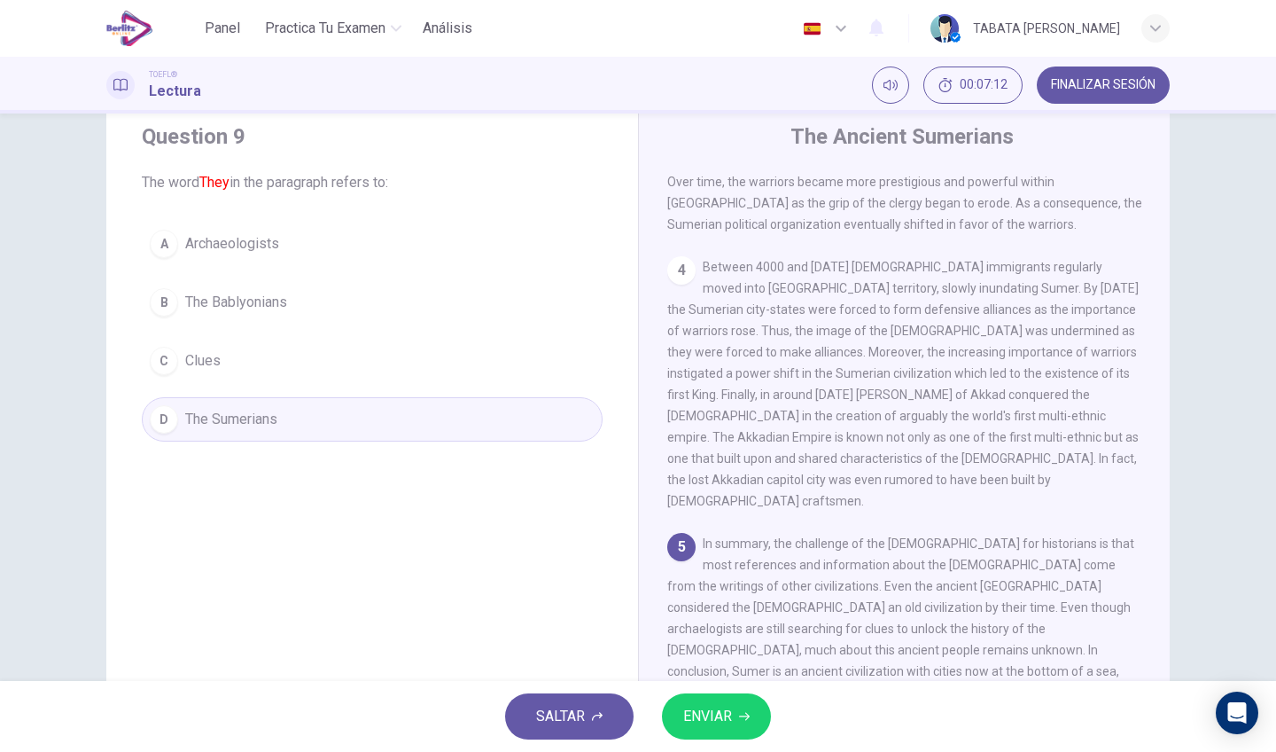
click at [736, 726] on button "ENVIAR" at bounding box center [716, 716] width 109 height 46
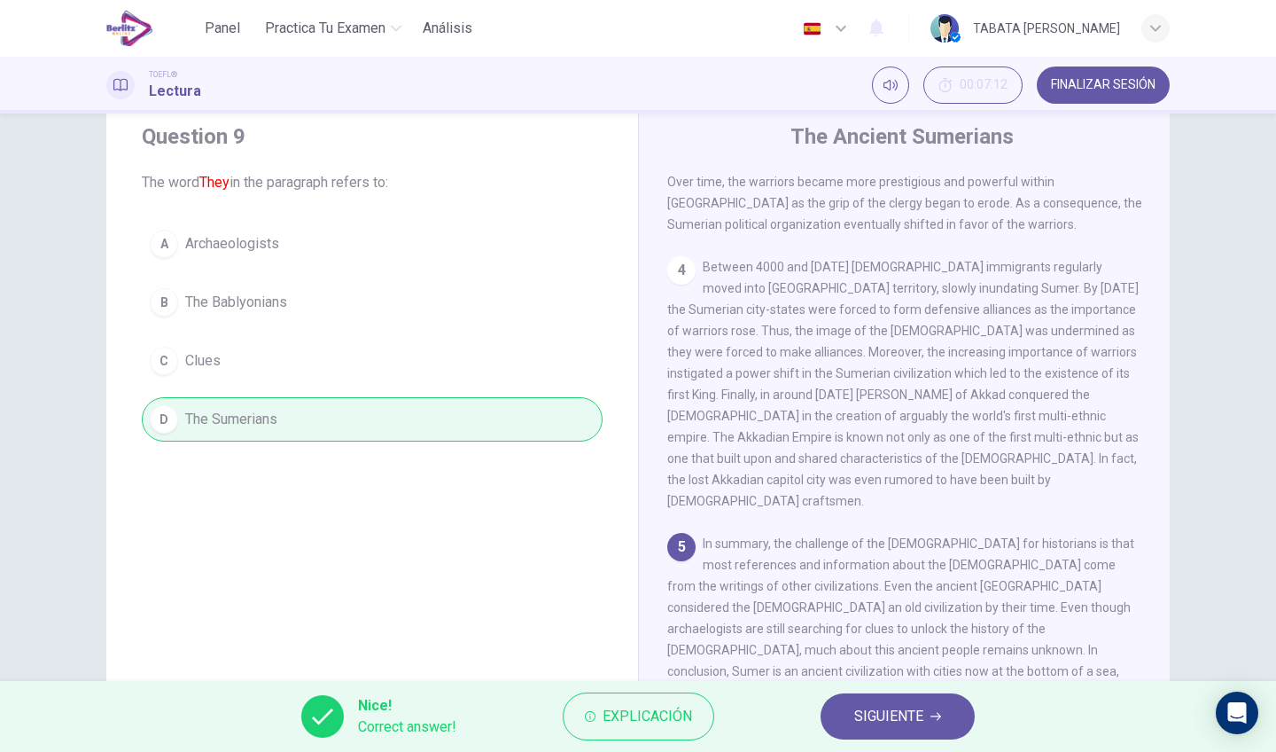
click at [848, 726] on button "SIGUIENTE" at bounding box center [898, 716] width 154 height 46
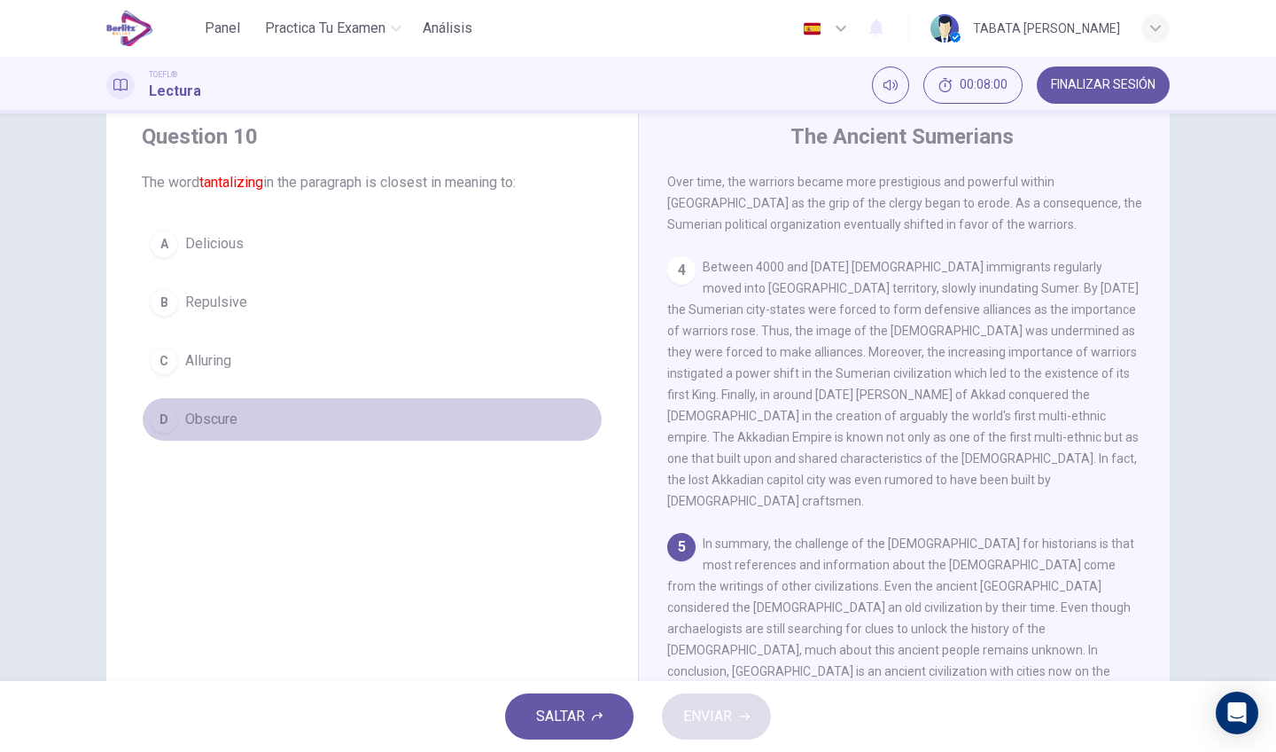
click at [339, 423] on button "D Obscure" at bounding box center [372, 419] width 461 height 44
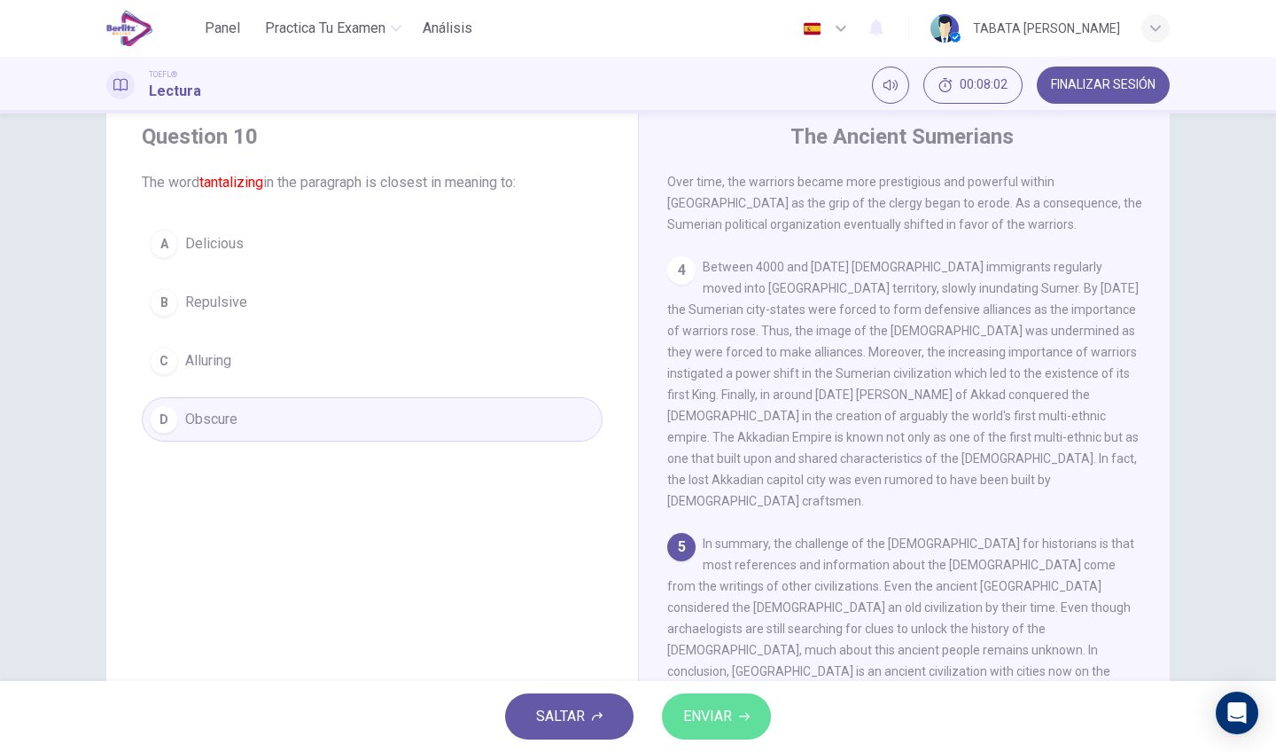
click at [698, 726] on span "ENVIAR" at bounding box center [707, 716] width 49 height 25
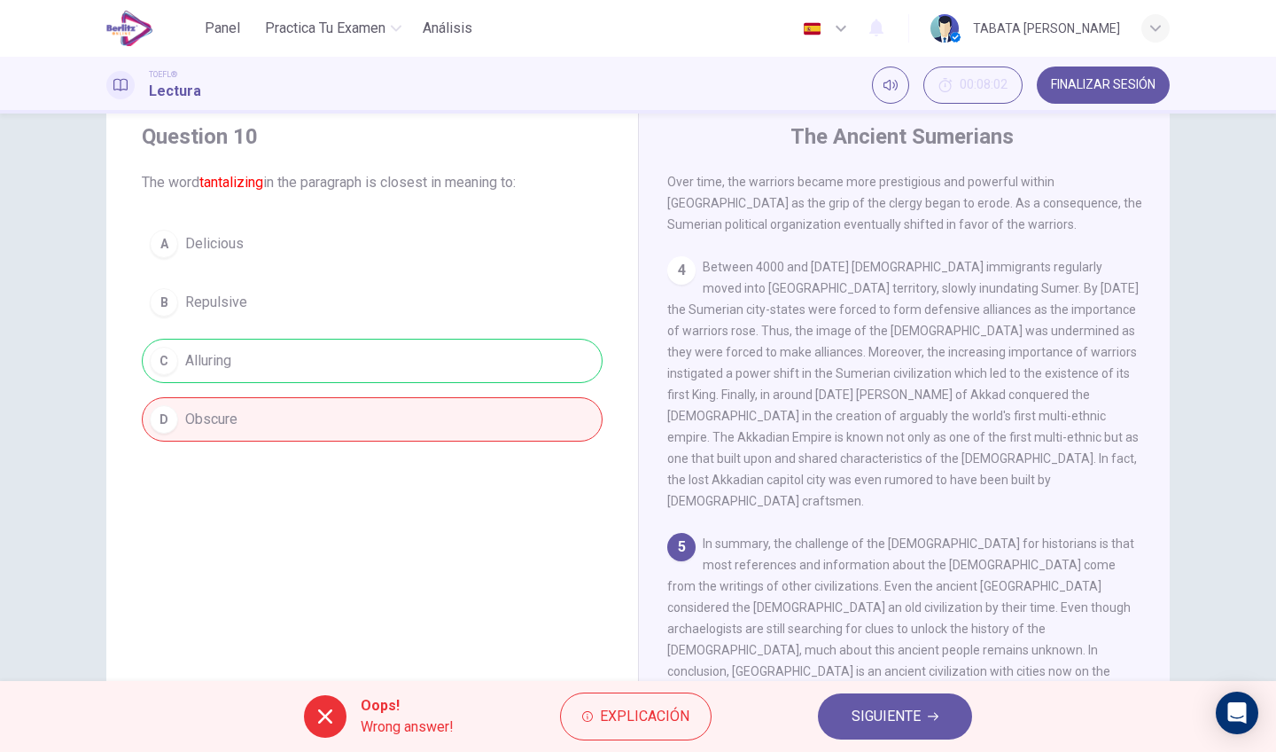
click at [861, 703] on button "SIGUIENTE" at bounding box center [895, 716] width 154 height 46
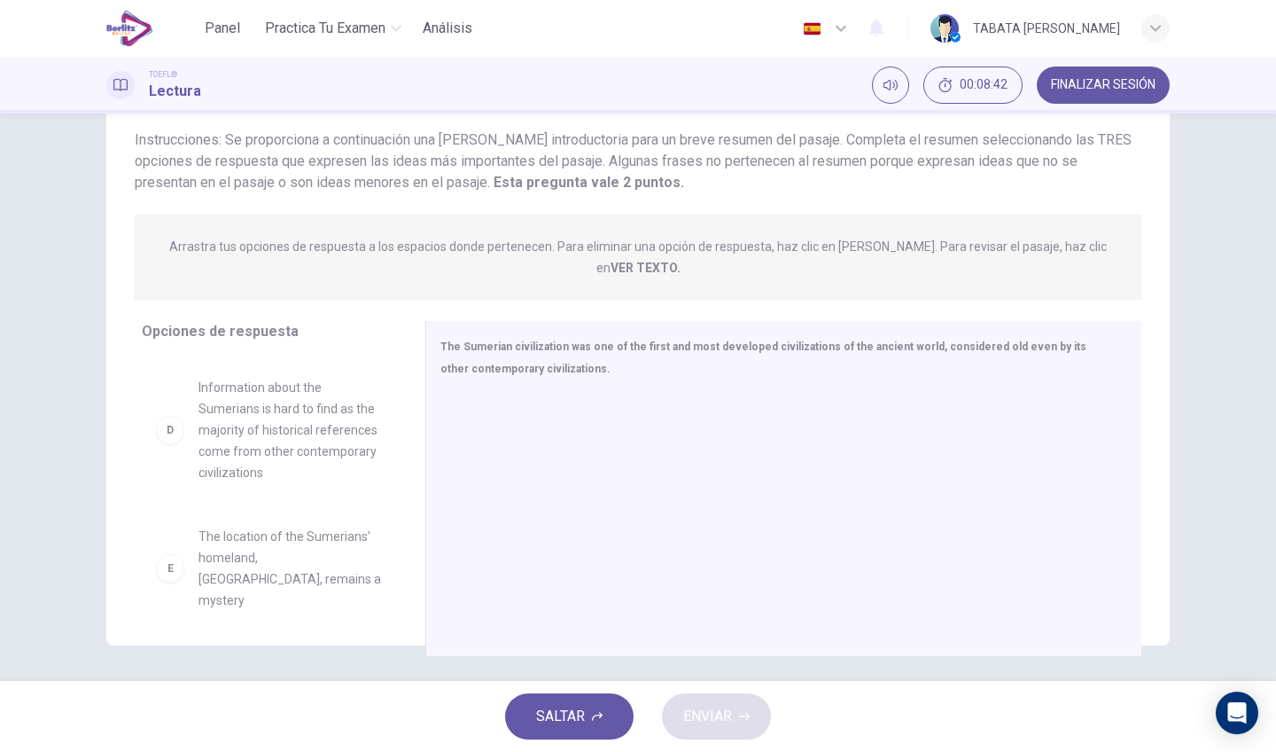
scroll to position [309, 0]
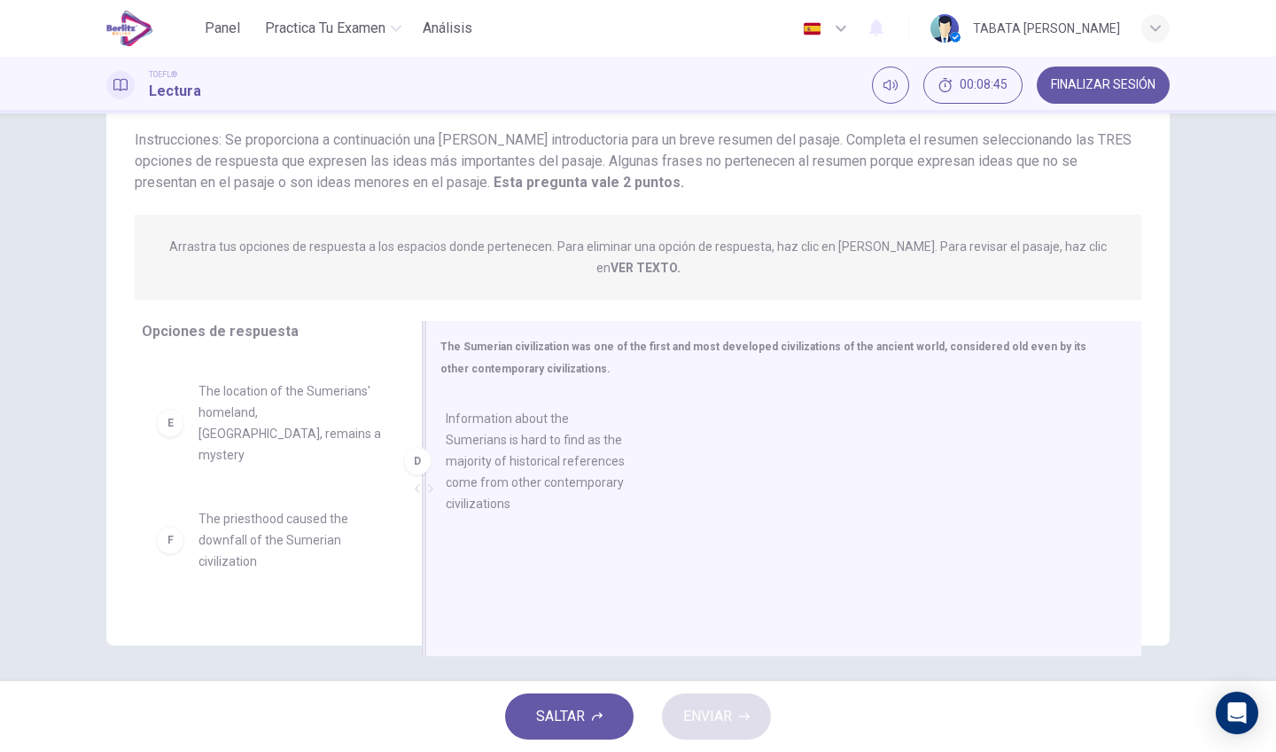
drag, startPoint x: 278, startPoint y: 423, endPoint x: 533, endPoint y: 494, distance: 264.1
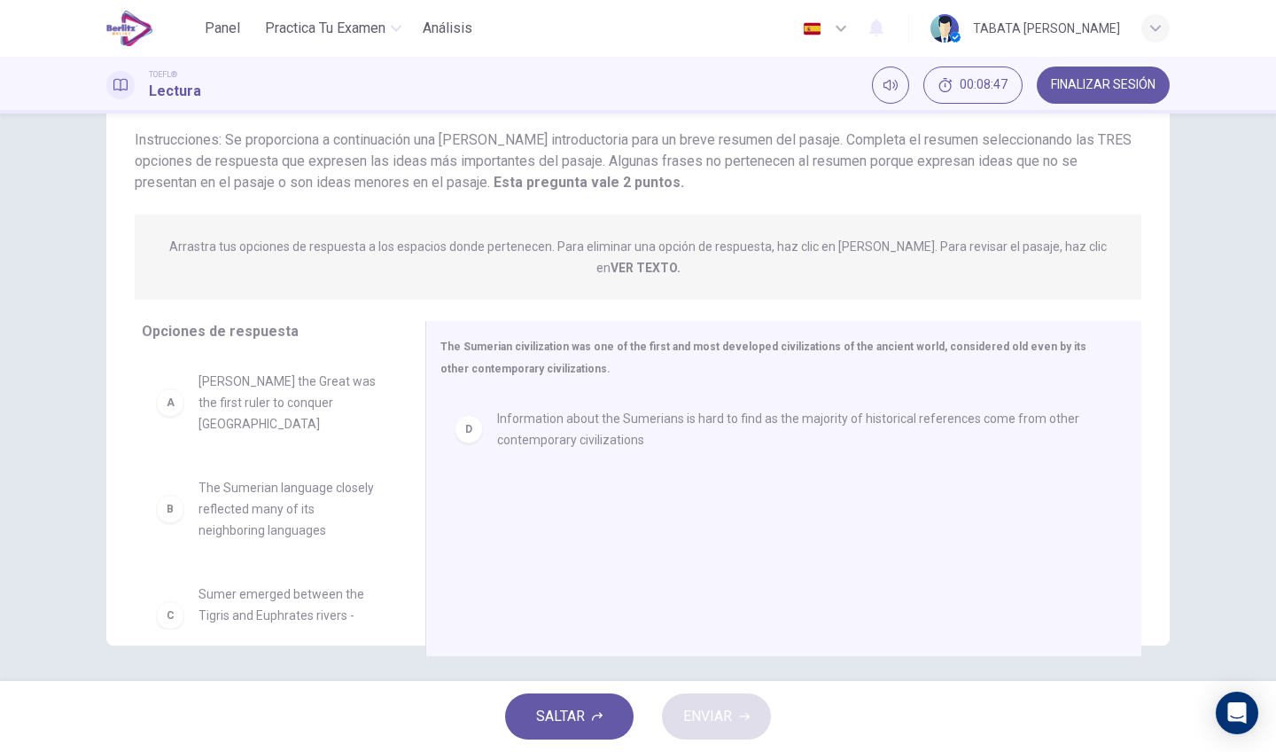
scroll to position [0, 0]
drag, startPoint x: 237, startPoint y: 483, endPoint x: 571, endPoint y: 502, distance: 334.6
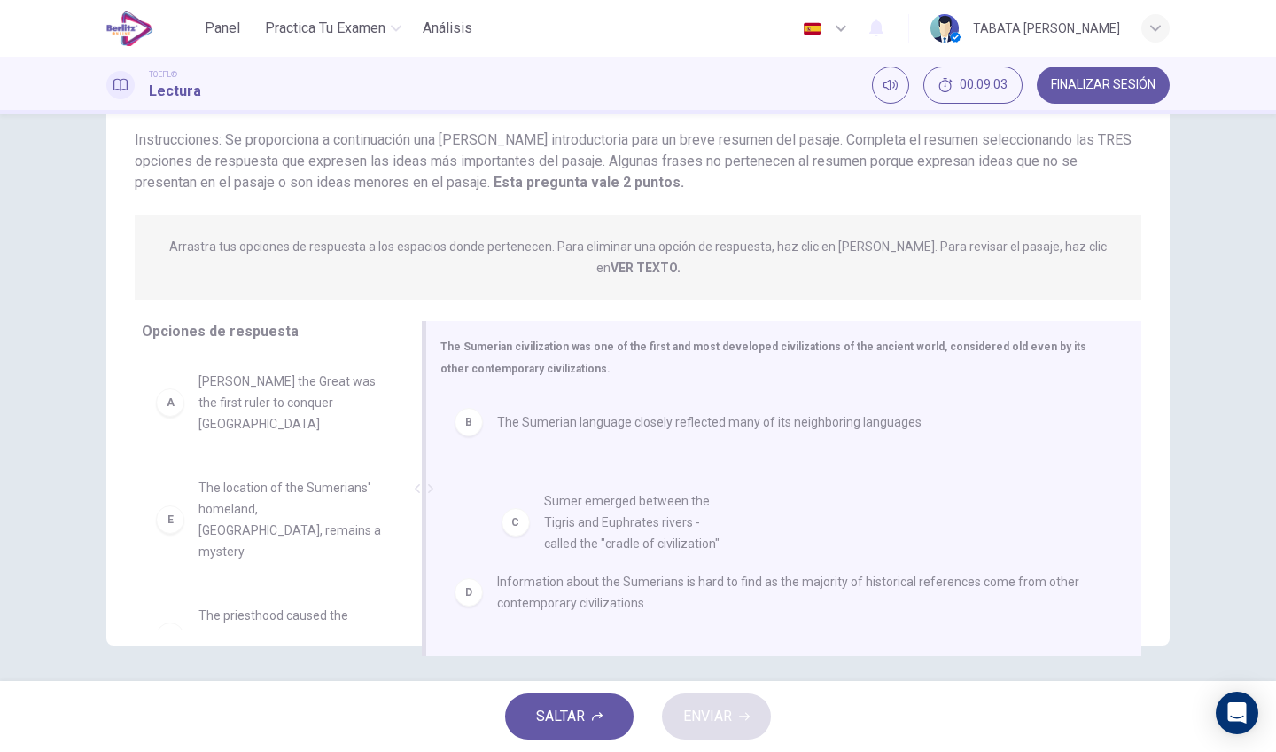
drag, startPoint x: 280, startPoint y: 476, endPoint x: 641, endPoint y: 533, distance: 365.1
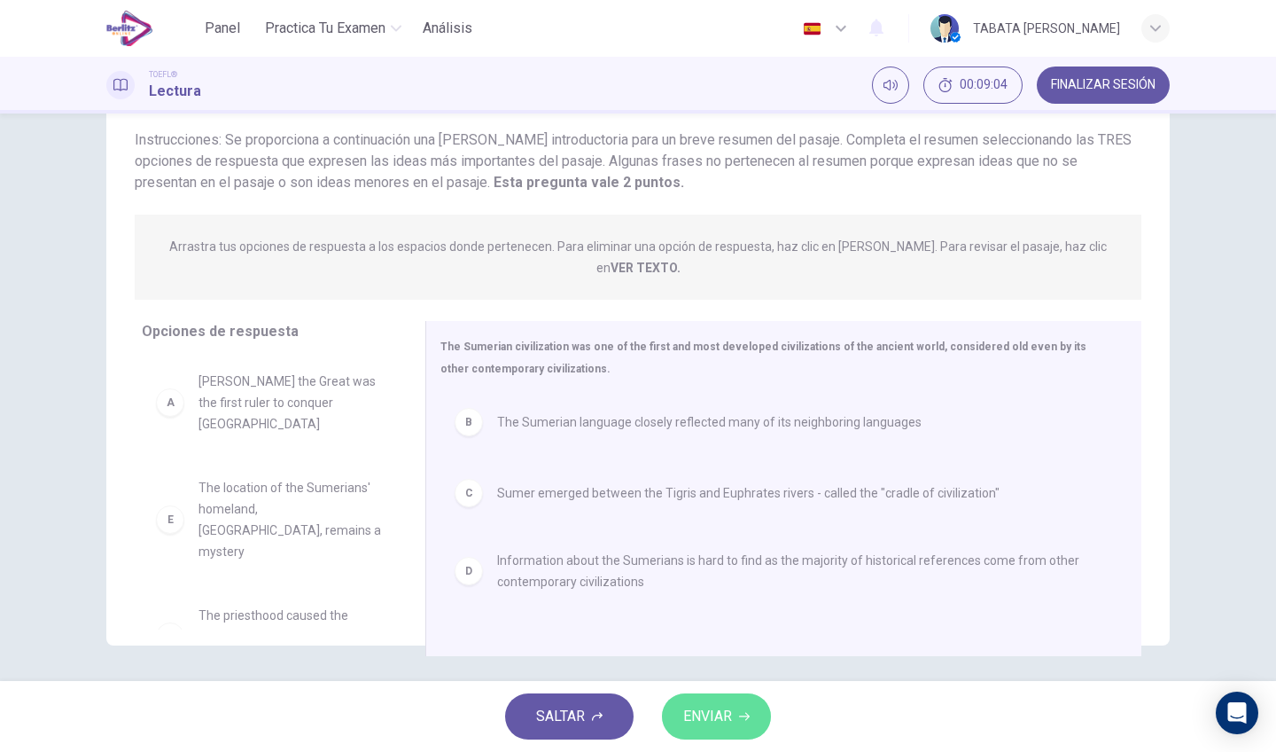
click at [731, 712] on span "ENVIAR" at bounding box center [707, 716] width 49 height 25
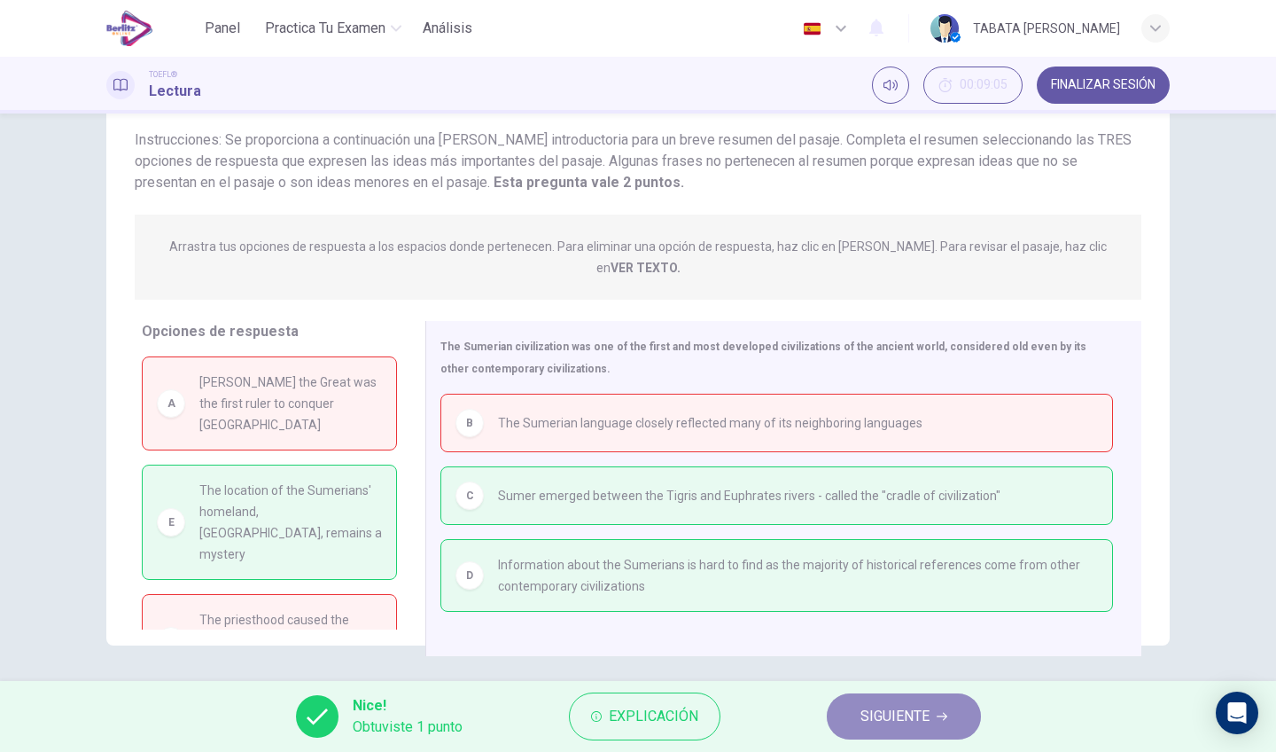
click at [874, 723] on span "SIGUIENTE" at bounding box center [895, 716] width 69 height 25
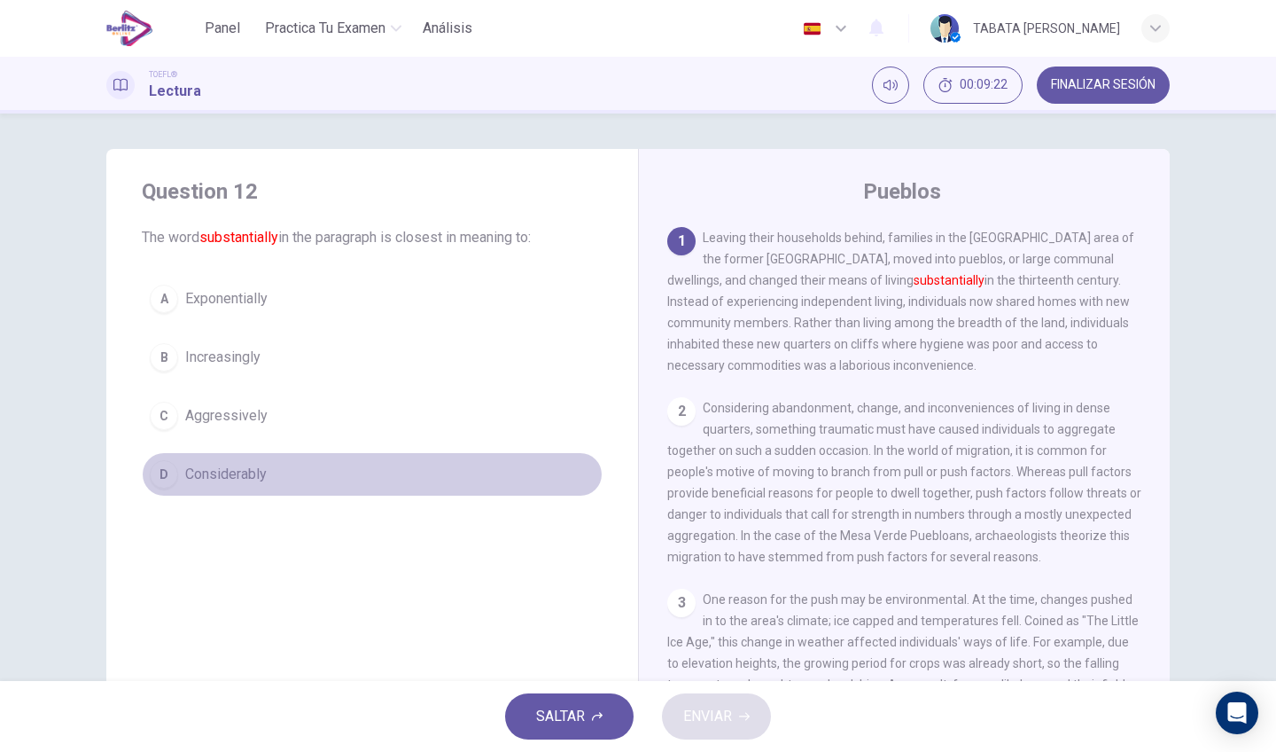
click at [204, 470] on span "Considerably" at bounding box center [226, 474] width 82 height 21
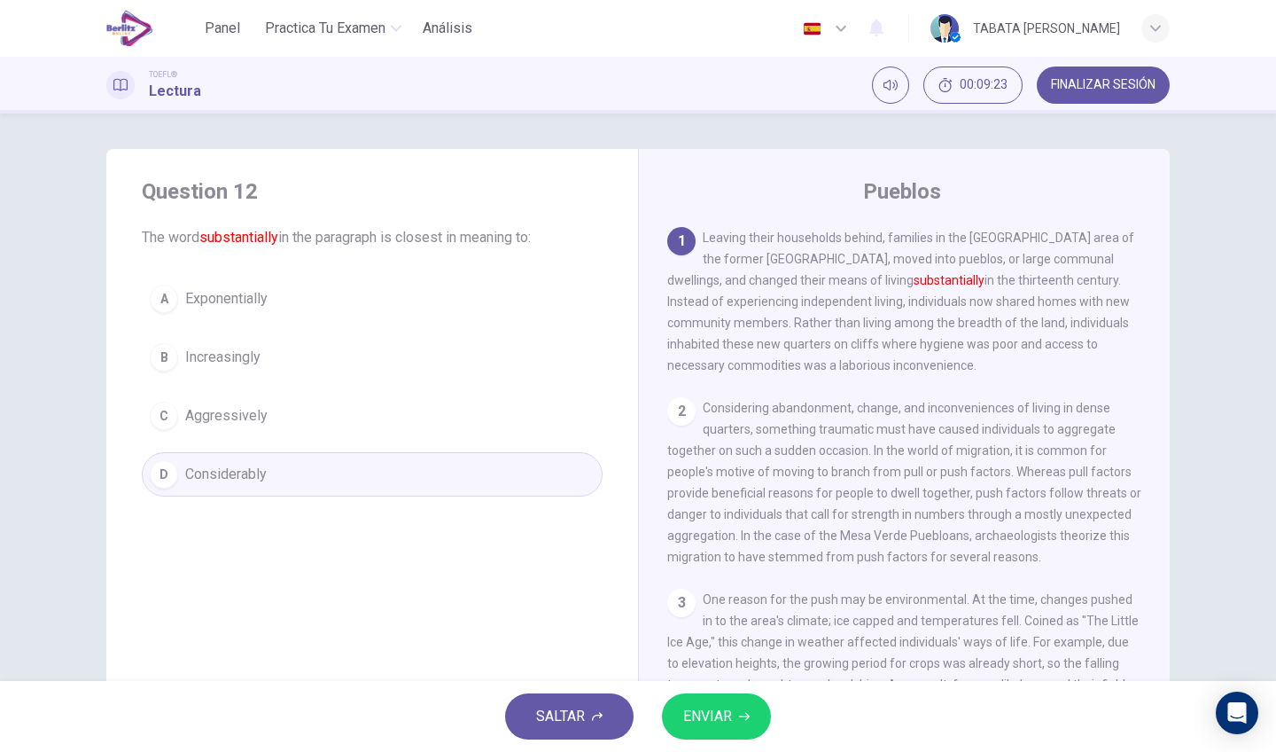
click at [752, 729] on button "ENVIAR" at bounding box center [716, 716] width 109 height 46
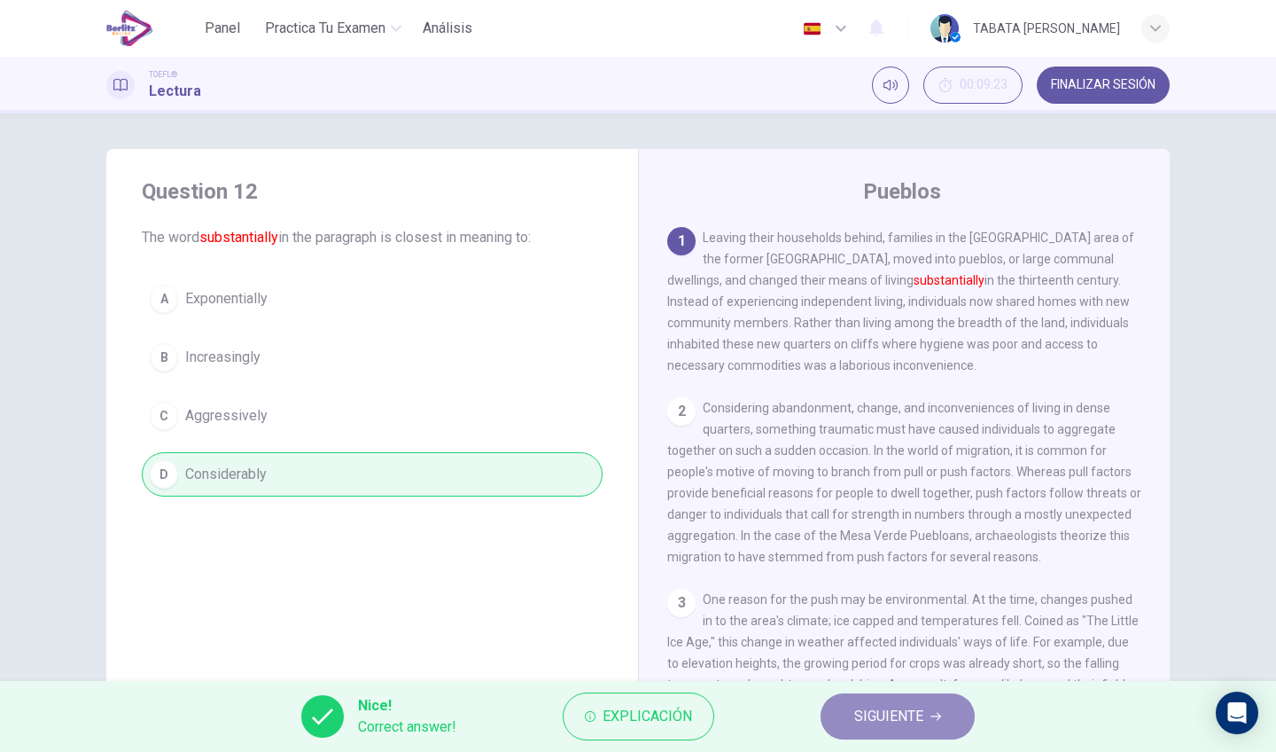
click at [907, 712] on span "SIGUIENTE" at bounding box center [888, 716] width 69 height 25
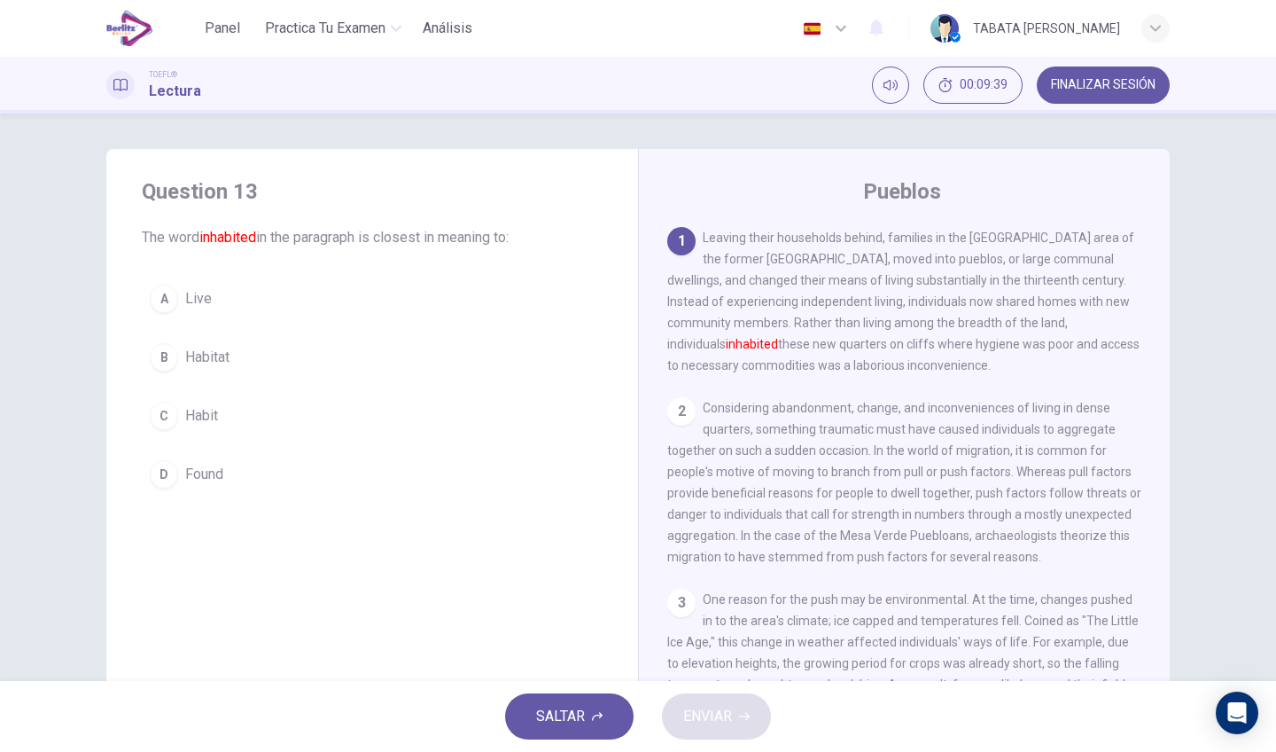
click at [257, 355] on button "B Habitat" at bounding box center [372, 357] width 461 height 44
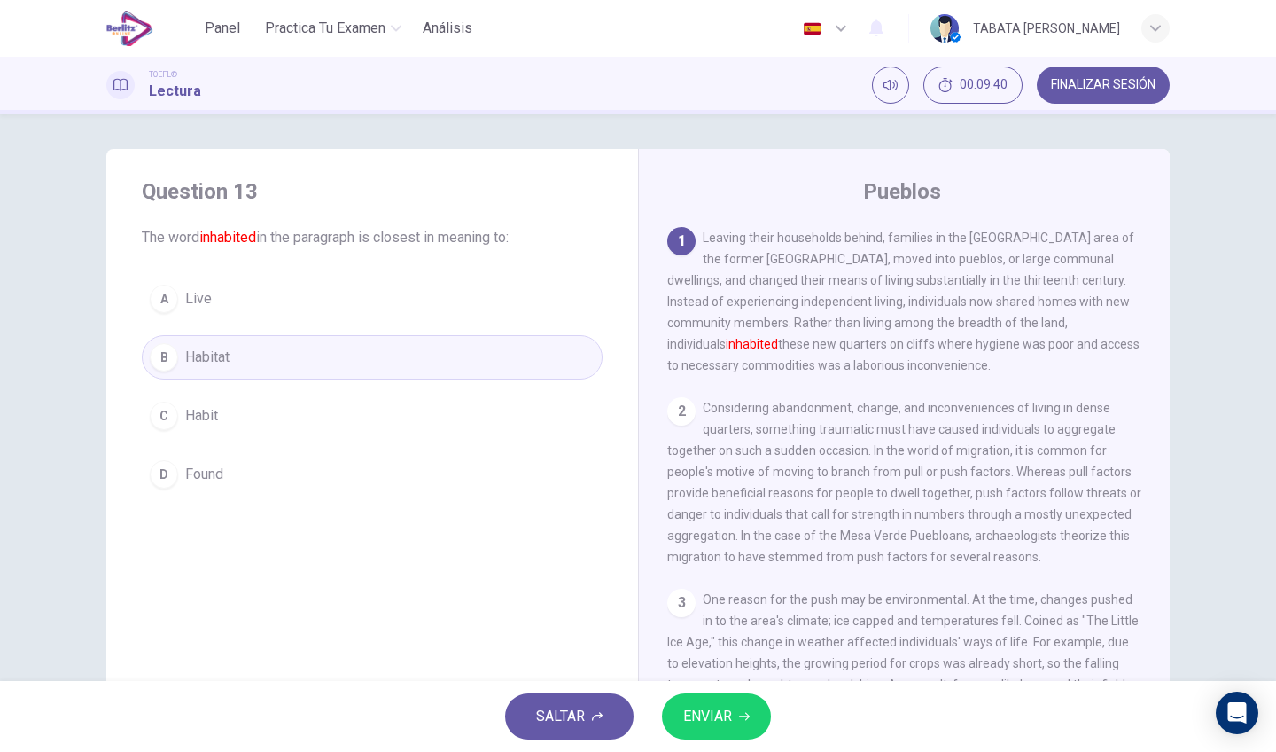
click at [703, 716] on span "ENVIAR" at bounding box center [707, 716] width 49 height 25
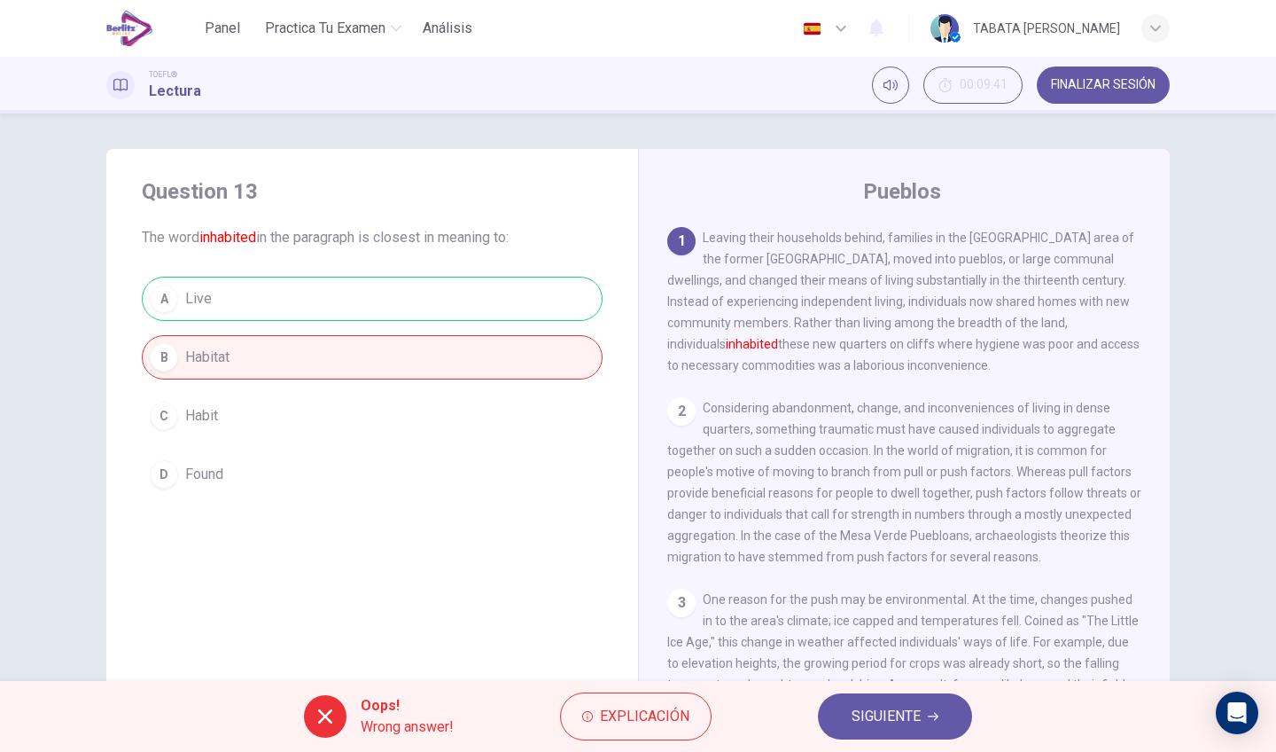
click at [860, 721] on span "SIGUIENTE" at bounding box center [886, 716] width 69 height 25
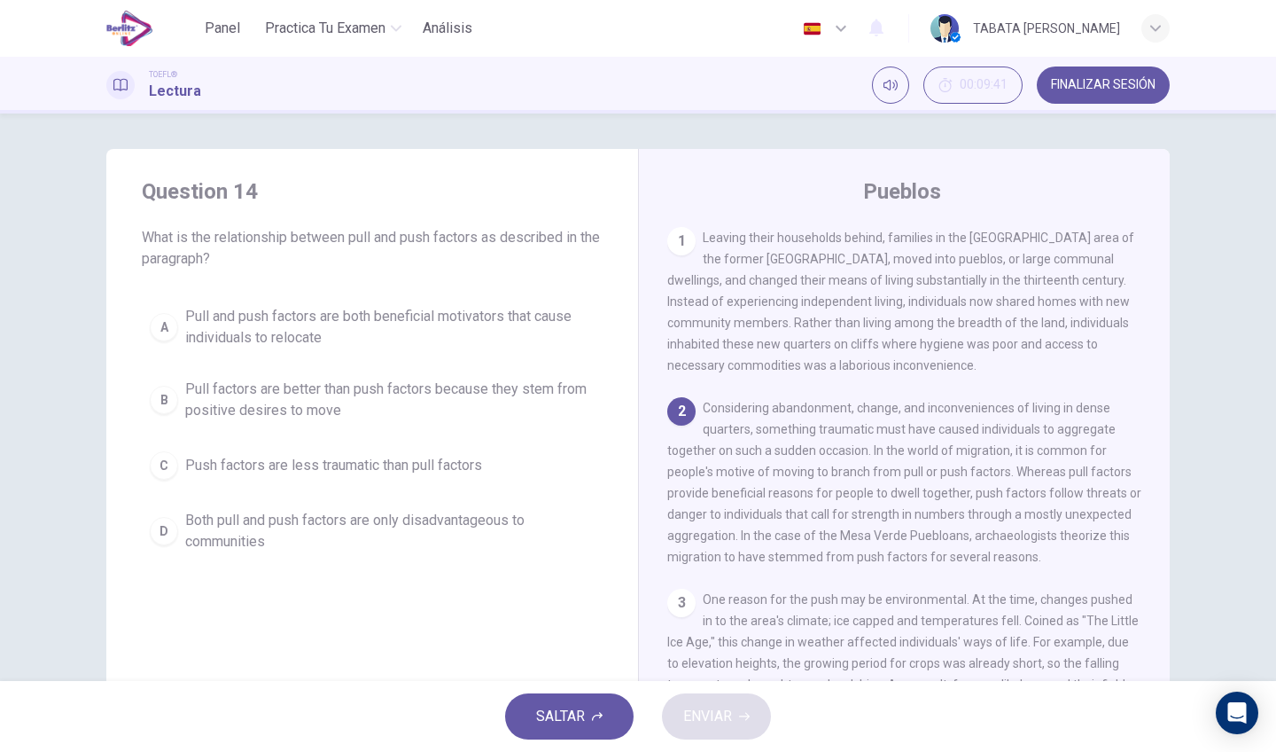
scroll to position [8, 0]
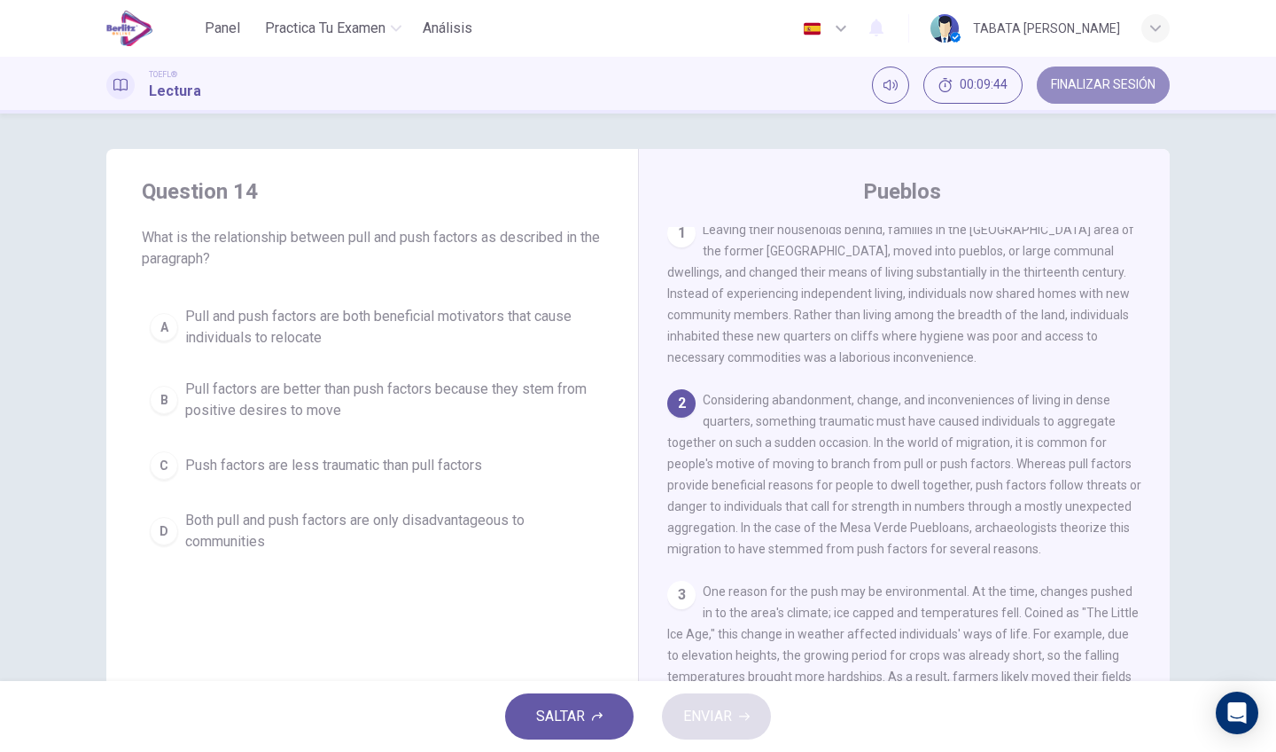
click at [1109, 75] on button "FINALIZAR SESIÓN" at bounding box center [1103, 84] width 133 height 37
